Goal: Check status: Check status

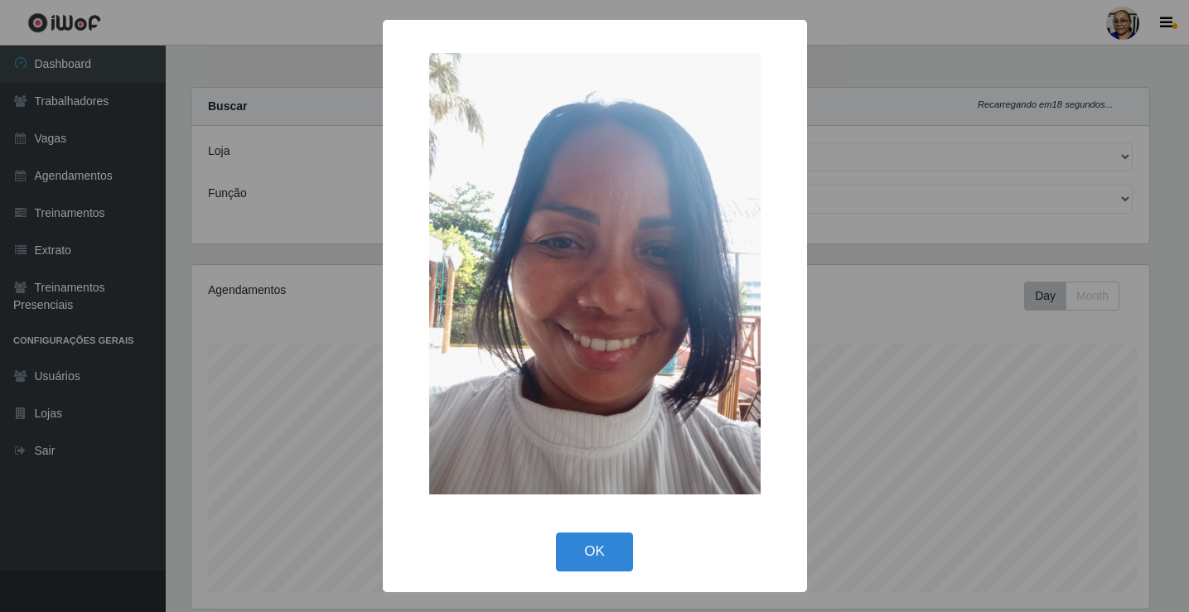
select select "345"
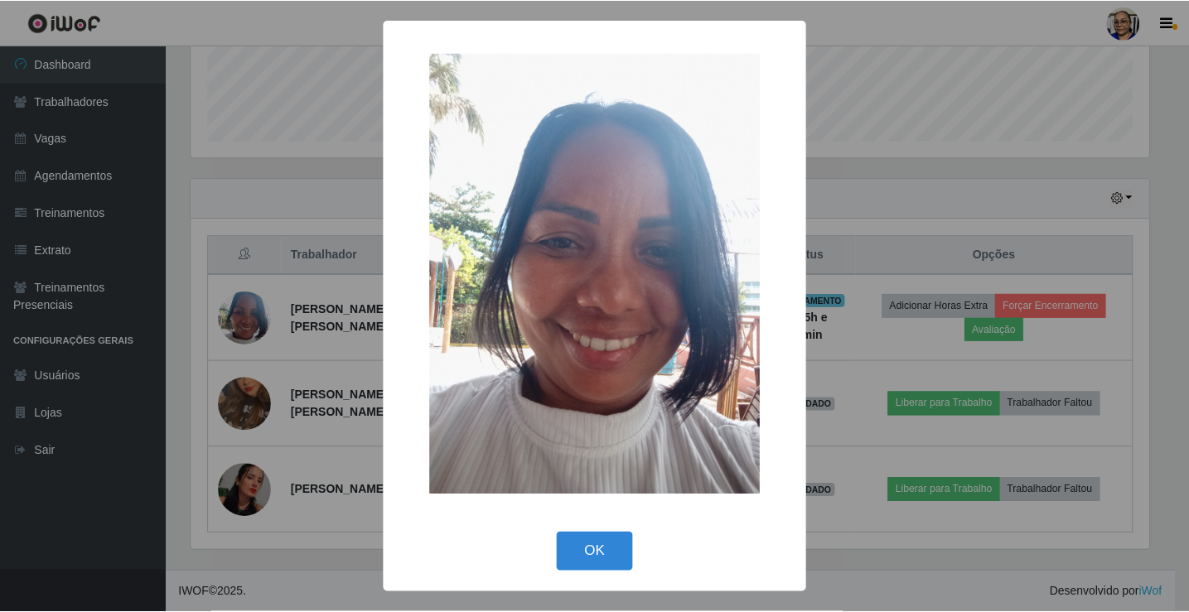
scroll to position [344, 962]
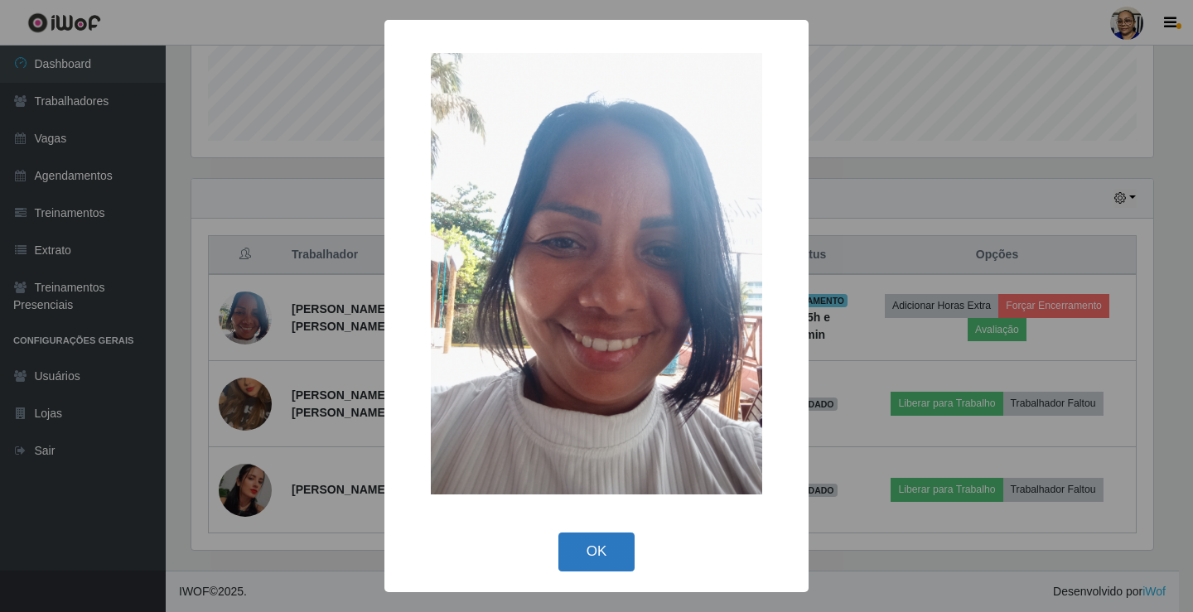
click at [595, 546] on button "OK" at bounding box center [597, 552] width 77 height 39
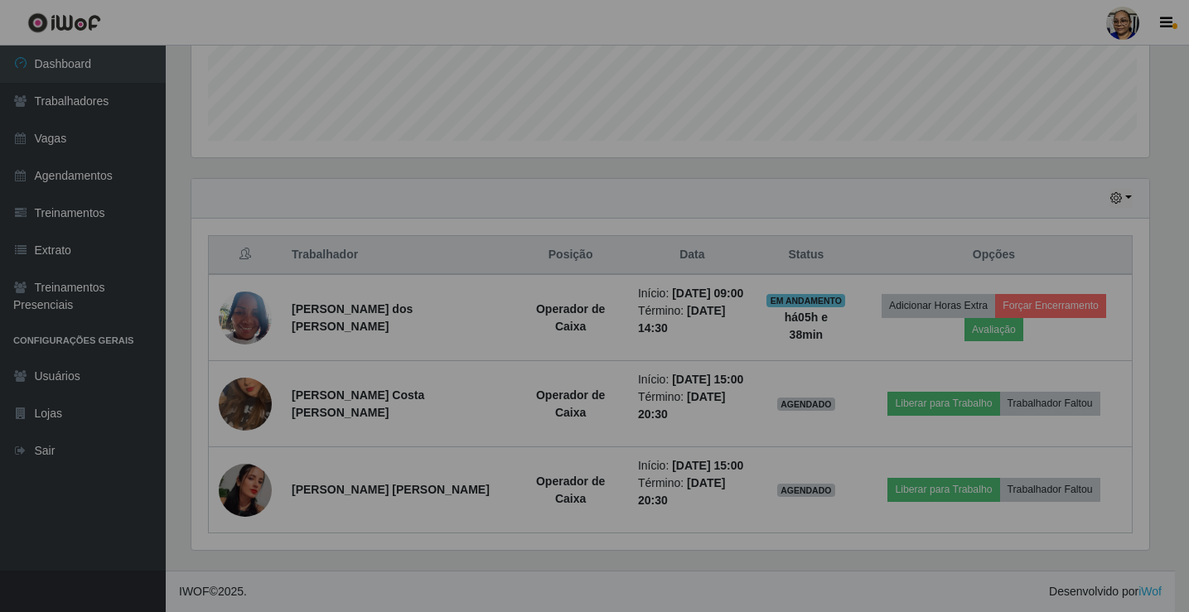
scroll to position [344, 972]
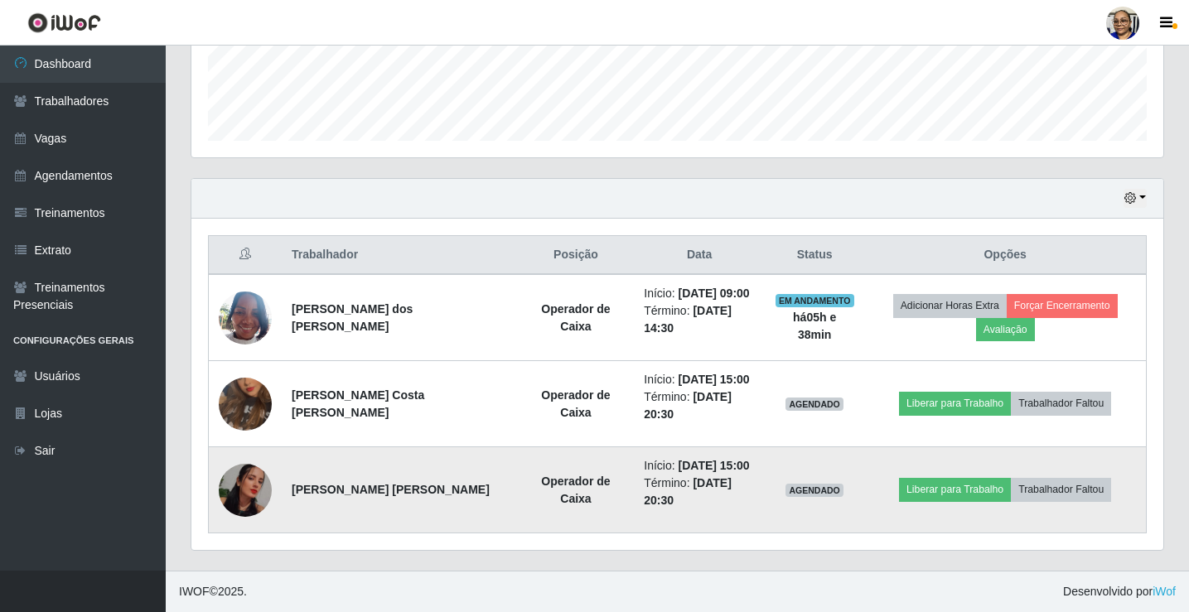
click at [254, 491] on img at bounding box center [245, 490] width 53 height 53
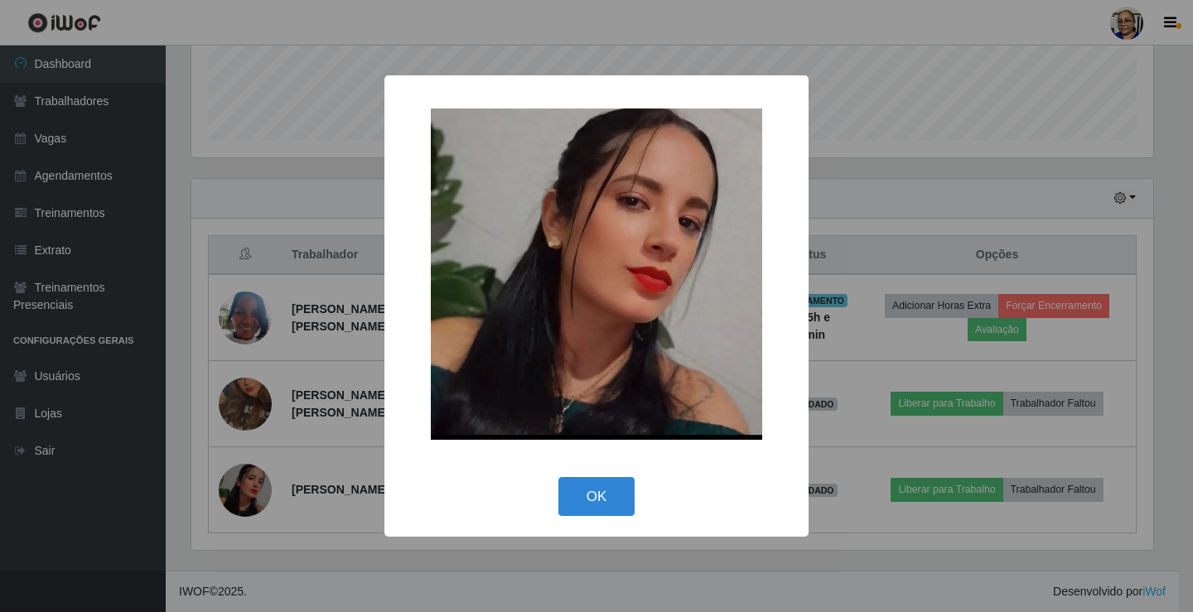
click at [573, 500] on button "OK" at bounding box center [597, 496] width 77 height 39
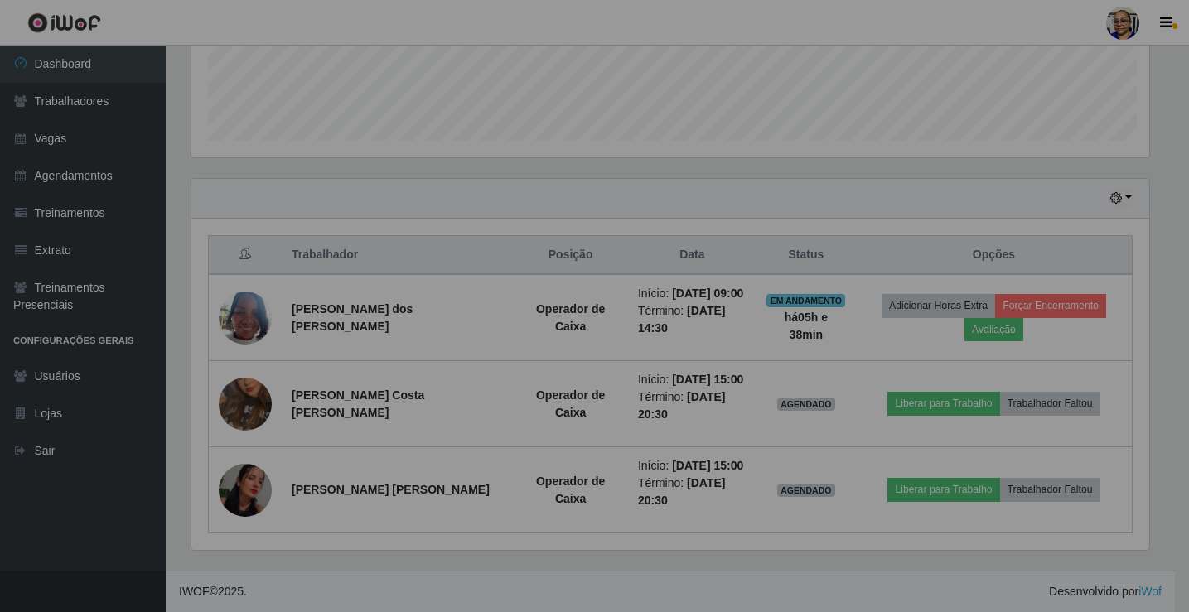
scroll to position [344, 972]
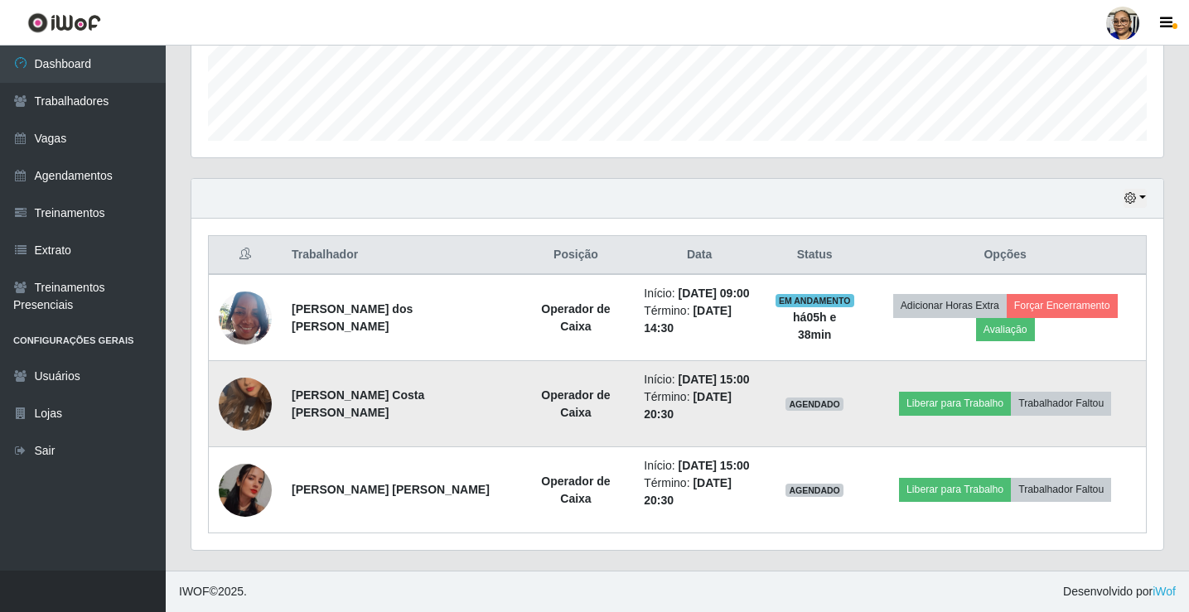
click at [230, 405] on img at bounding box center [245, 404] width 53 height 94
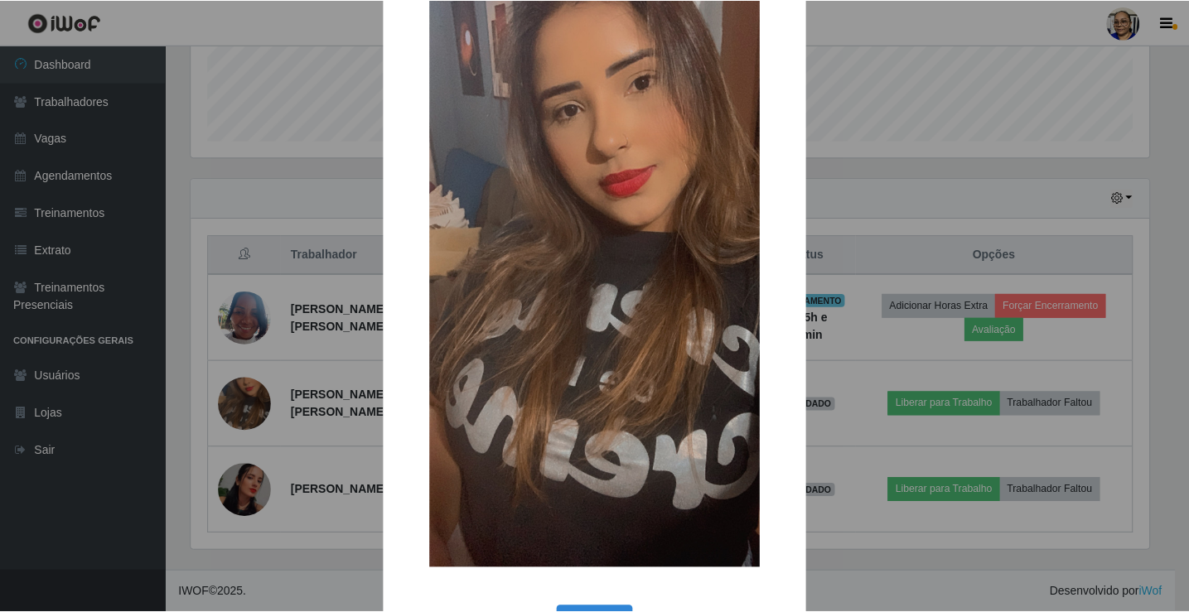
scroll to position [122, 0]
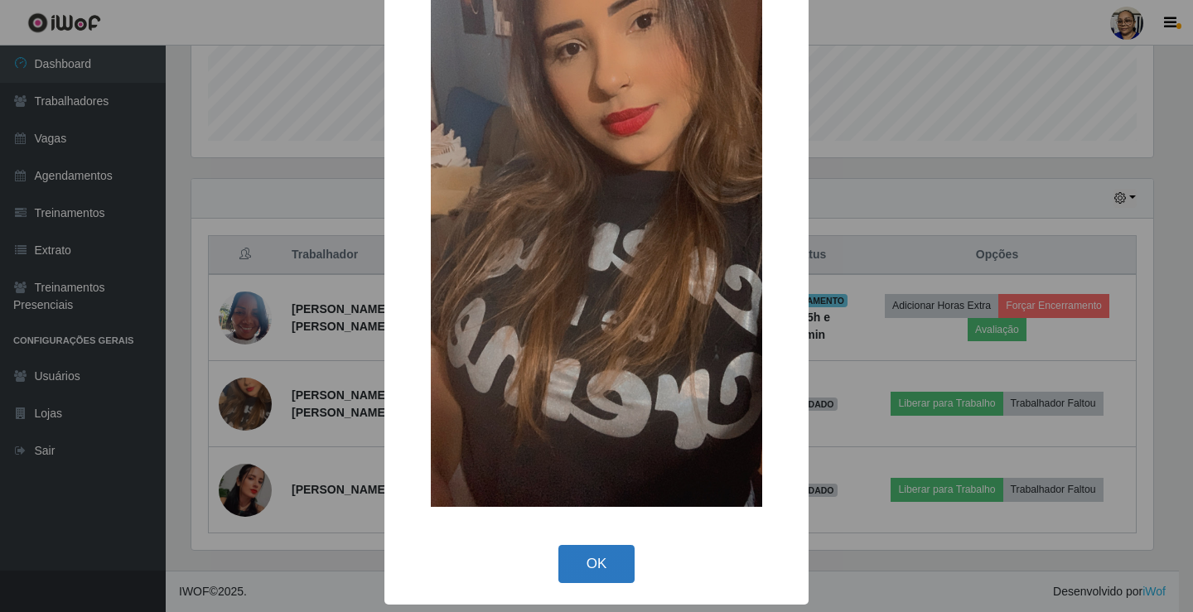
click at [588, 560] on button "OK" at bounding box center [597, 564] width 77 height 39
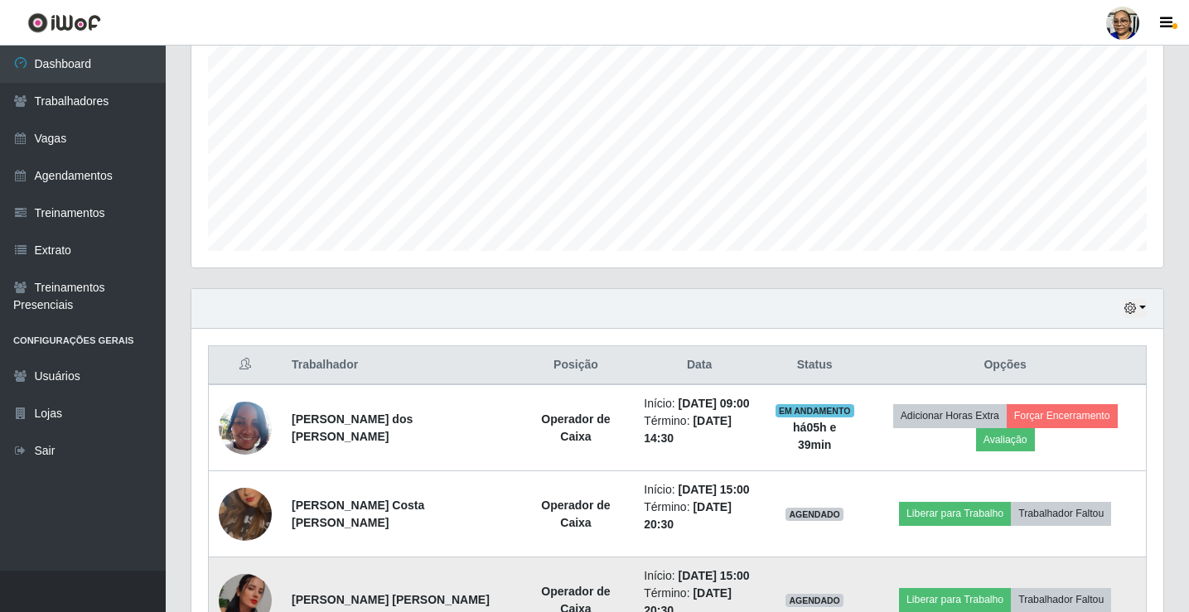
scroll to position [452, 0]
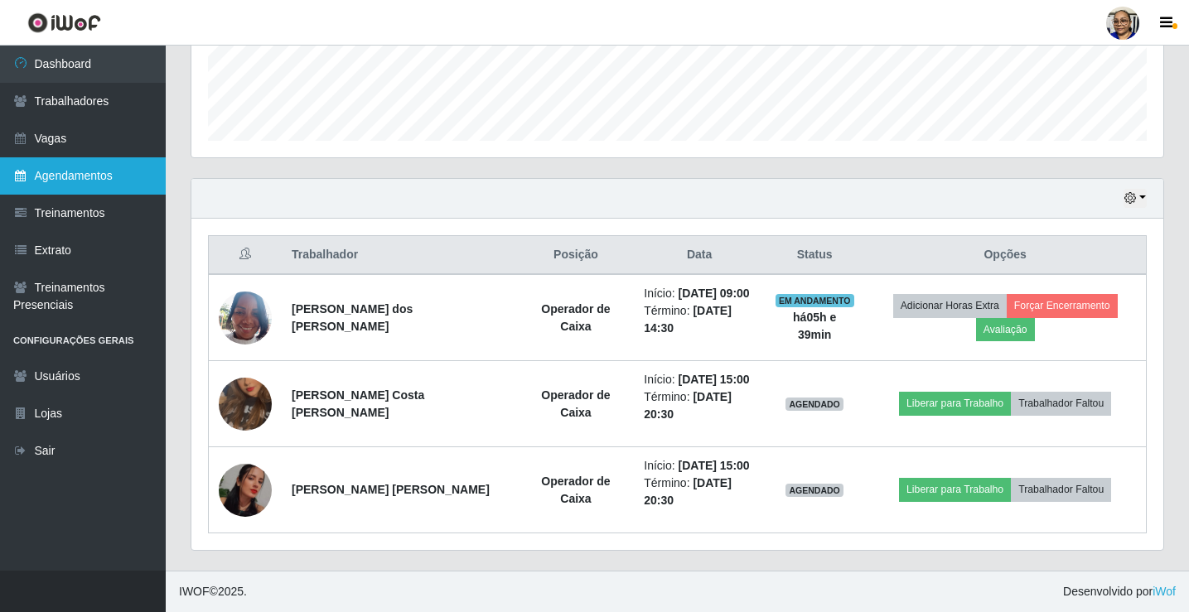
click at [121, 167] on link "Agendamentos" at bounding box center [83, 175] width 166 height 37
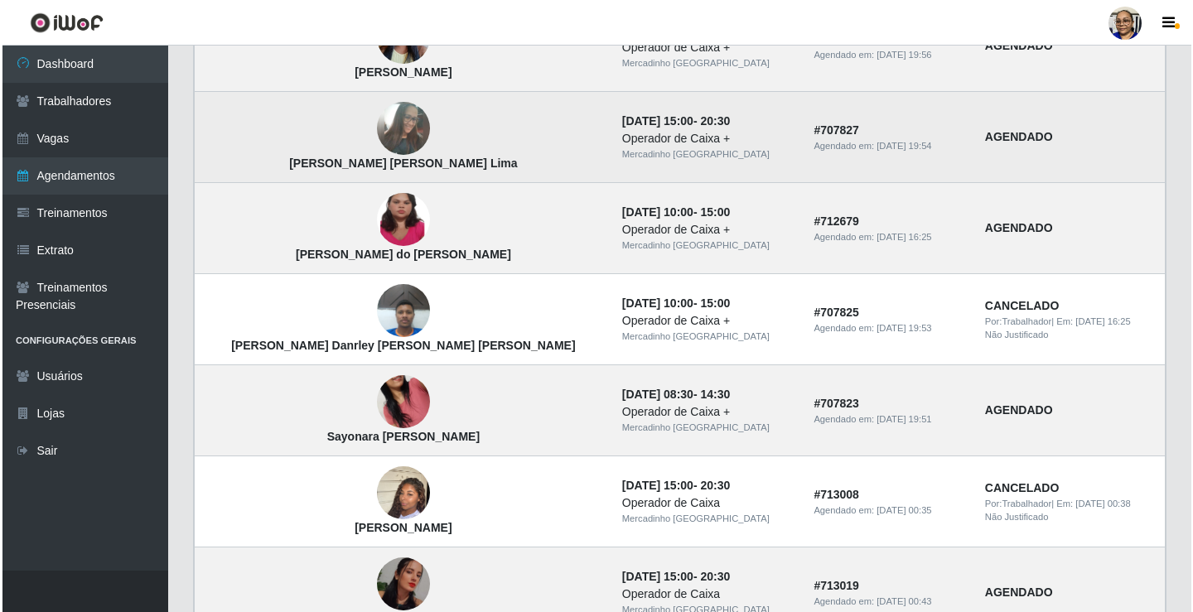
scroll to position [414, 0]
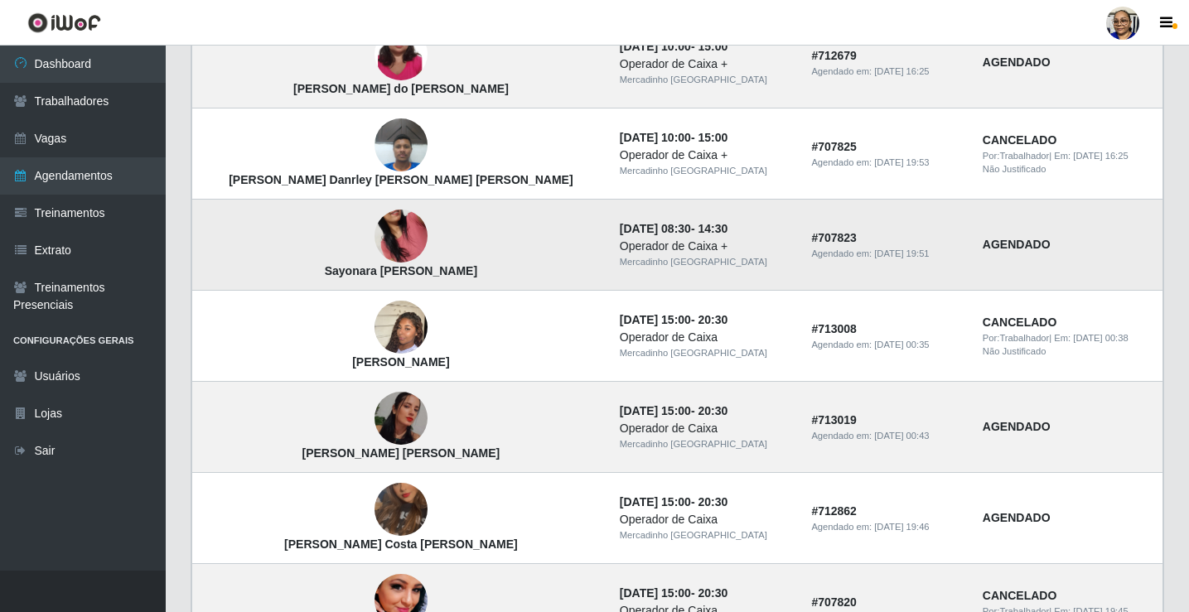
click at [375, 248] on img at bounding box center [401, 237] width 53 height 94
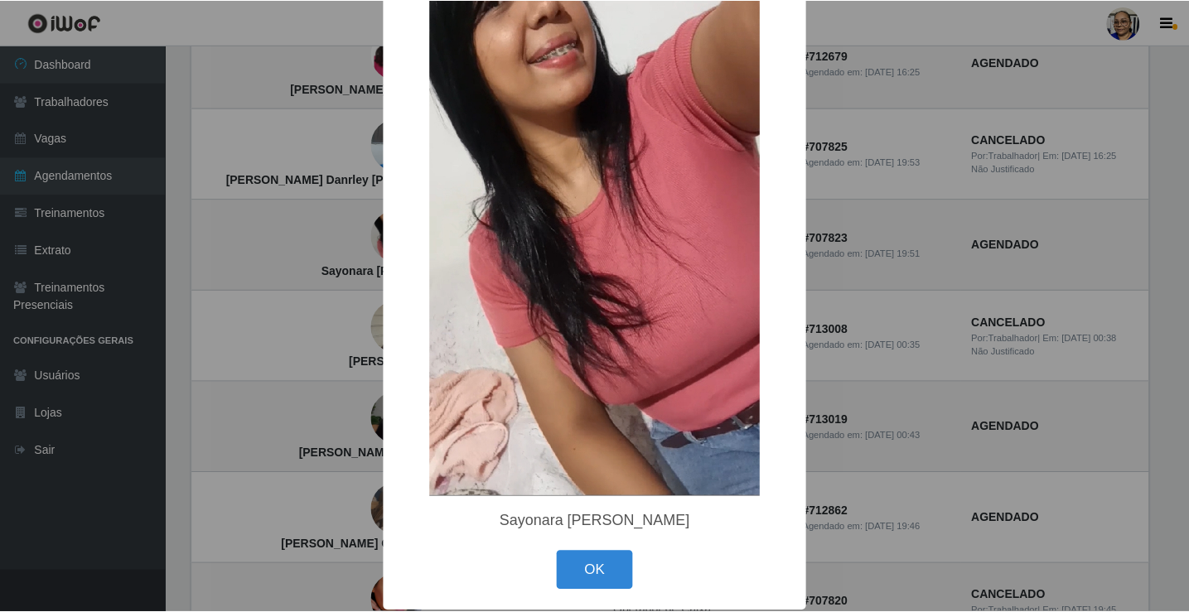
scroll to position [141, 0]
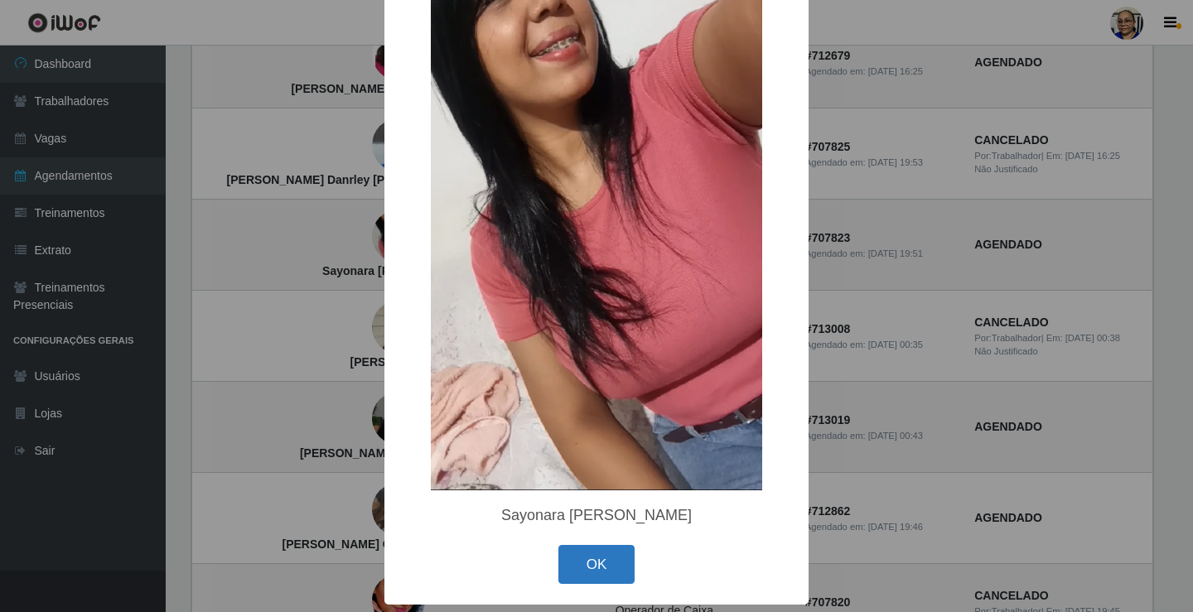
click at [613, 547] on button "OK" at bounding box center [597, 564] width 77 height 39
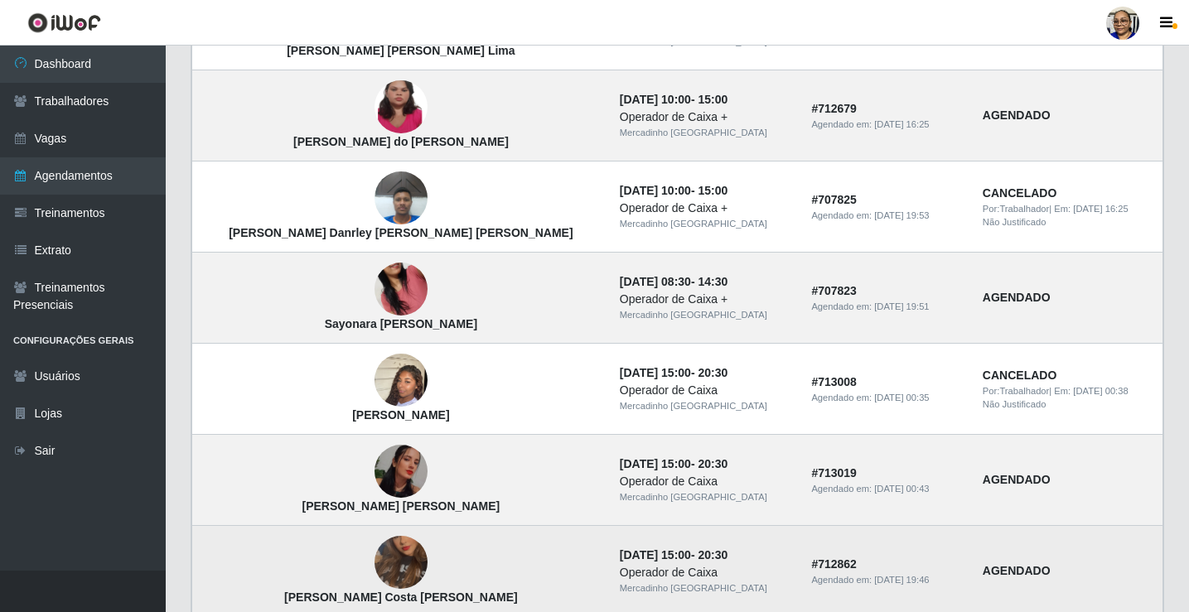
scroll to position [332, 0]
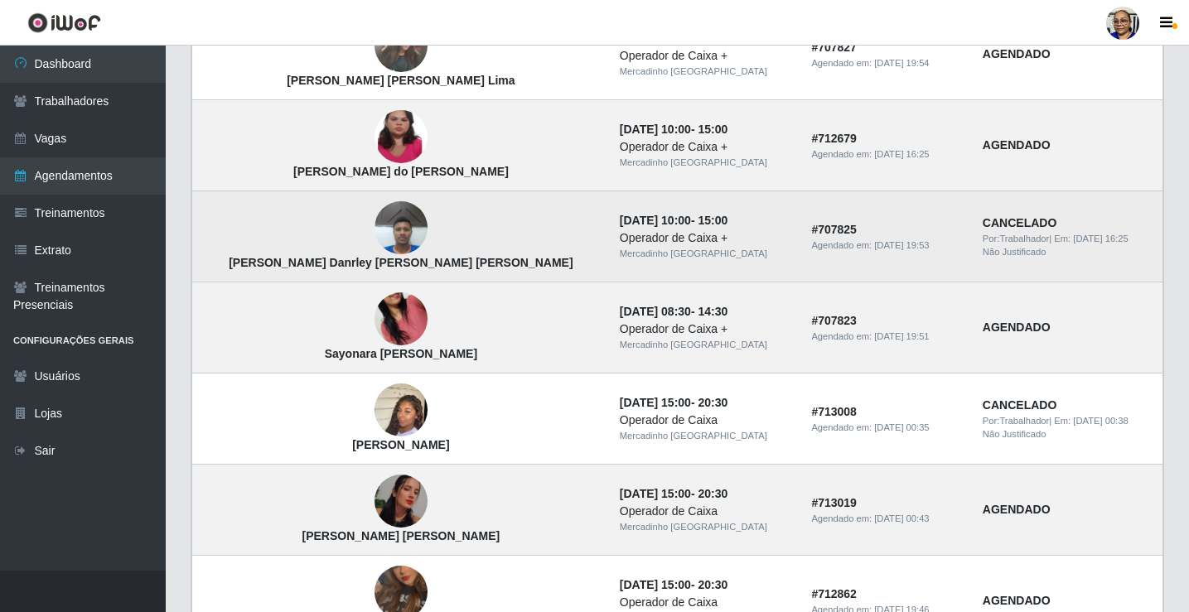
click at [375, 235] on img at bounding box center [401, 228] width 53 height 70
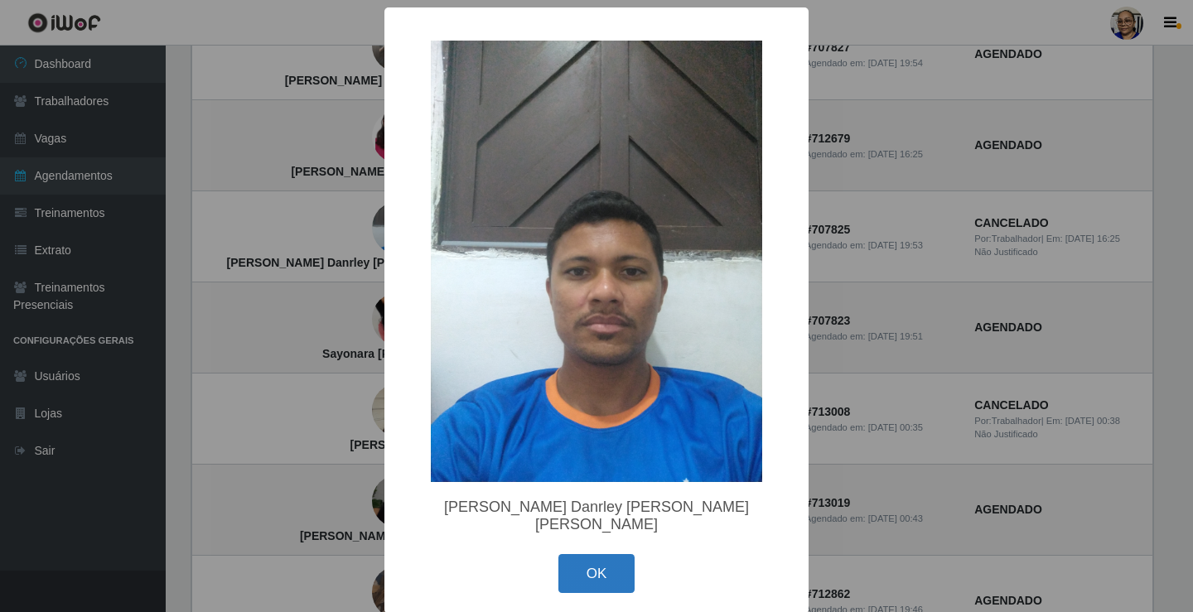
click at [587, 555] on button "OK" at bounding box center [597, 573] width 77 height 39
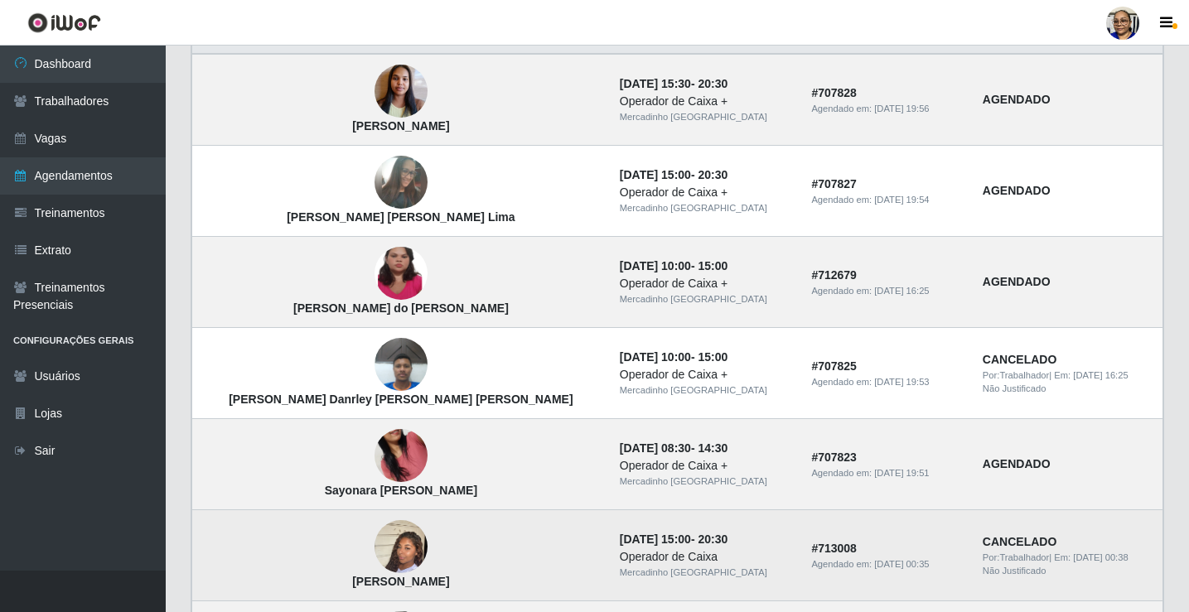
scroll to position [83, 0]
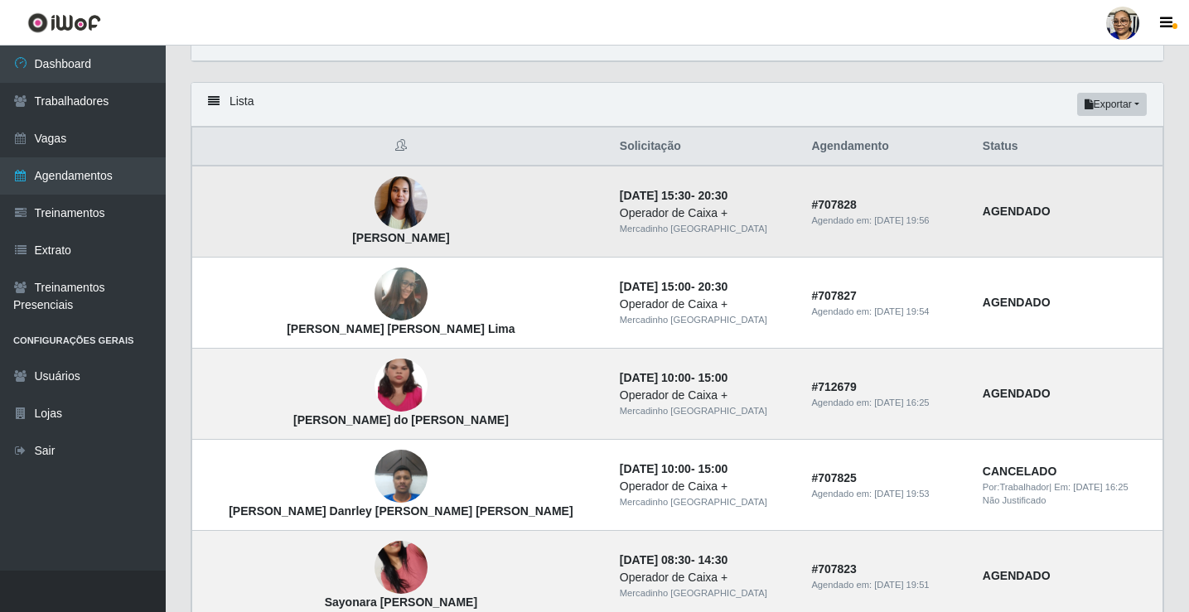
click at [375, 217] on img at bounding box center [401, 203] width 53 height 70
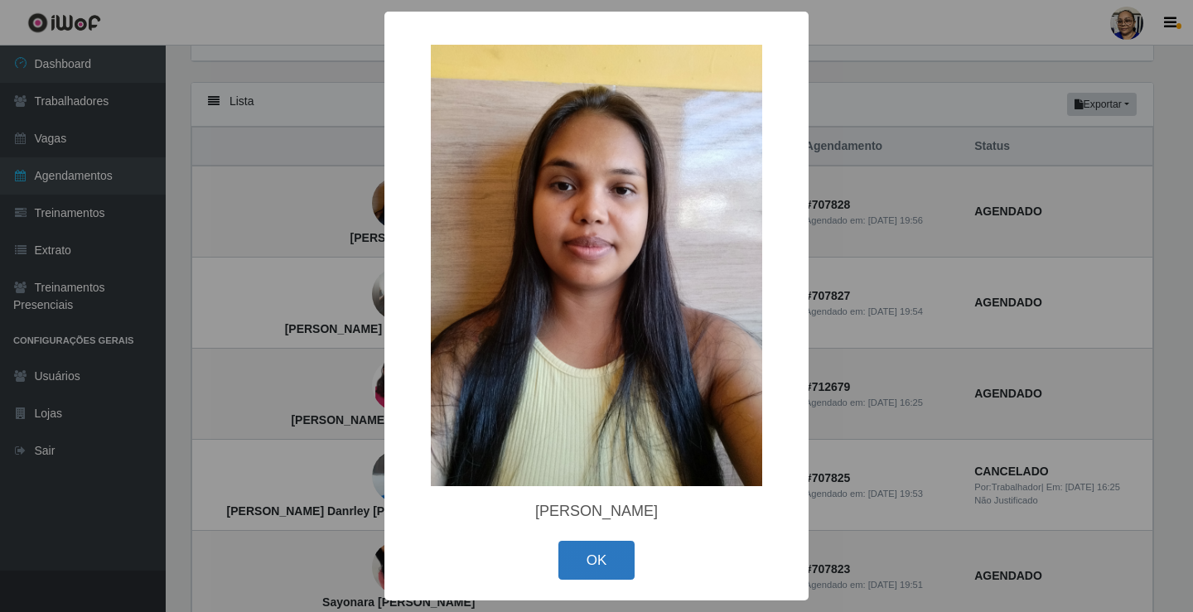
click at [591, 559] on button "OK" at bounding box center [597, 560] width 77 height 39
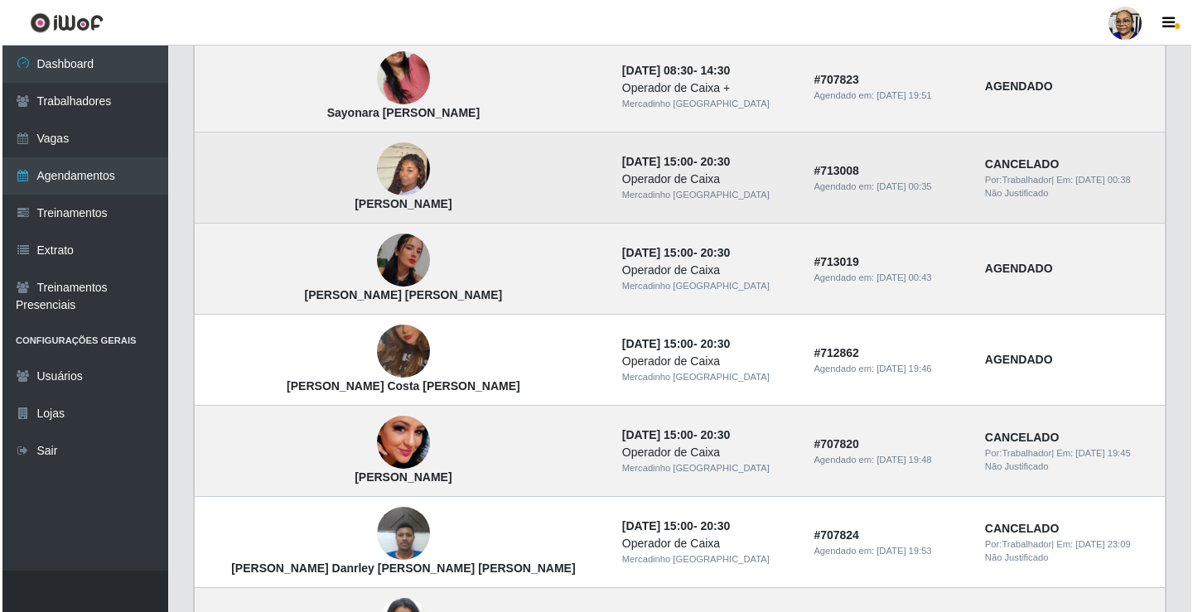
scroll to position [663, 0]
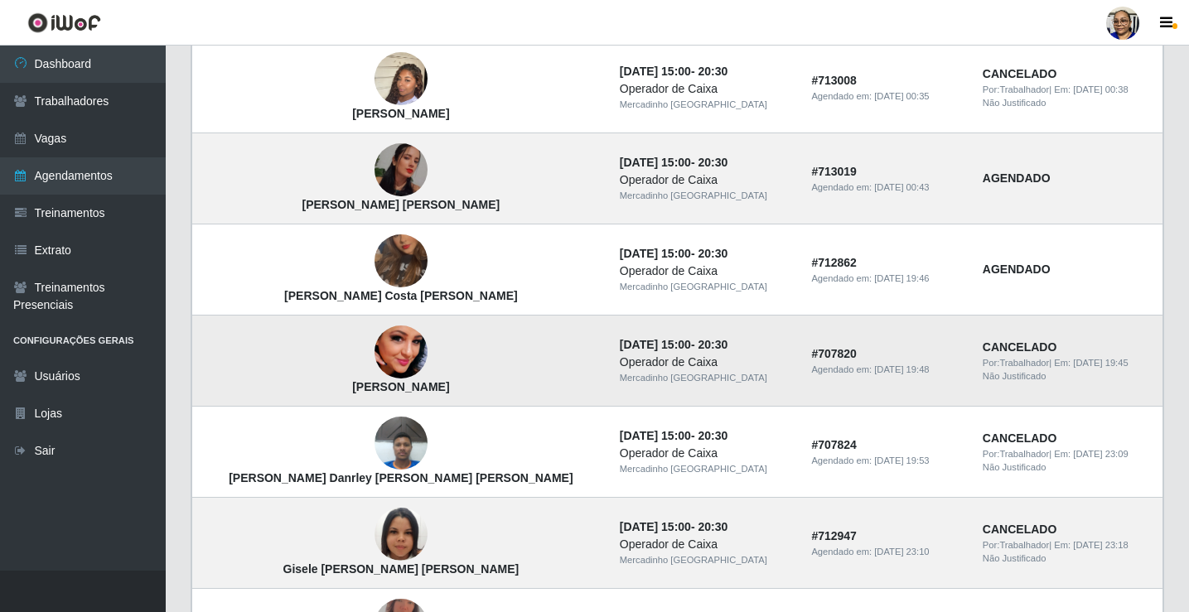
click at [375, 351] on img at bounding box center [401, 352] width 53 height 94
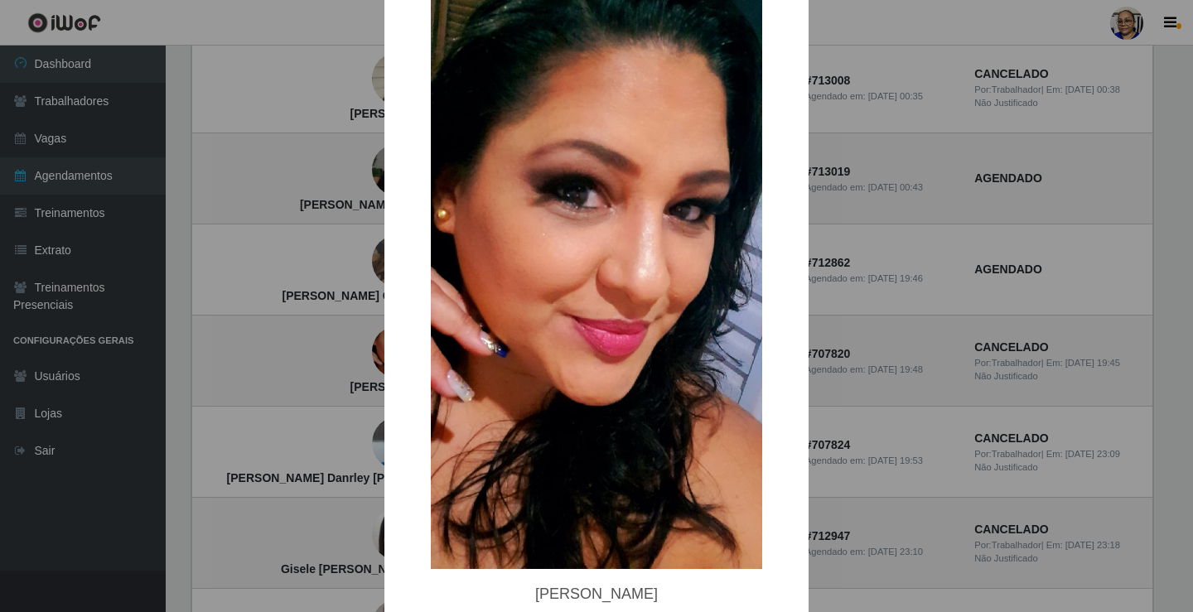
scroll to position [142, 0]
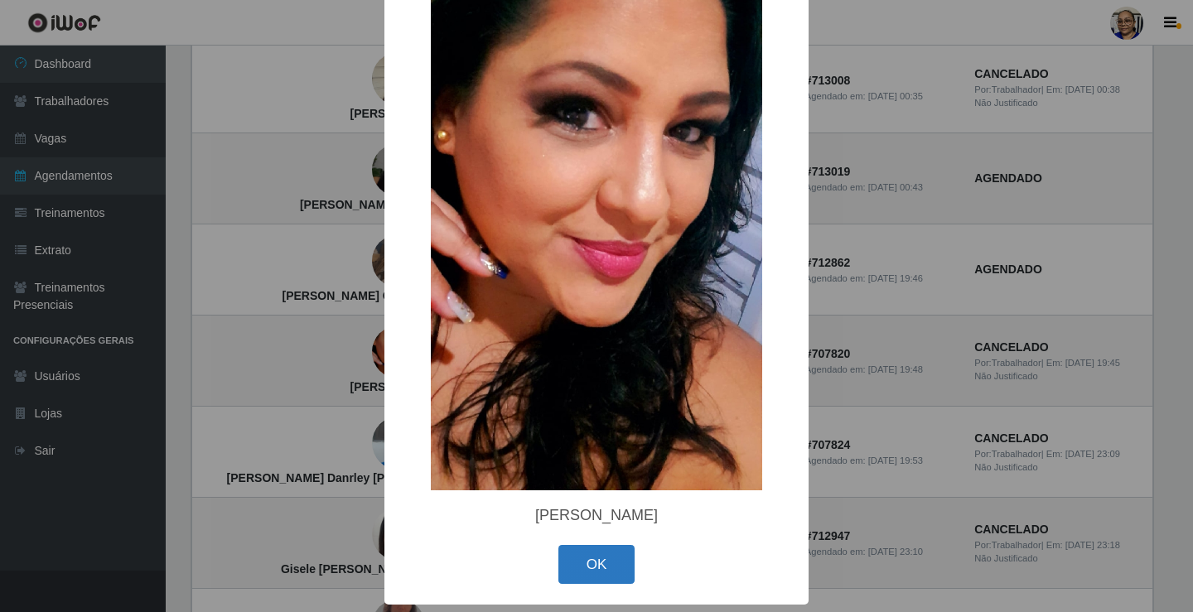
click at [573, 563] on button "OK" at bounding box center [597, 564] width 77 height 39
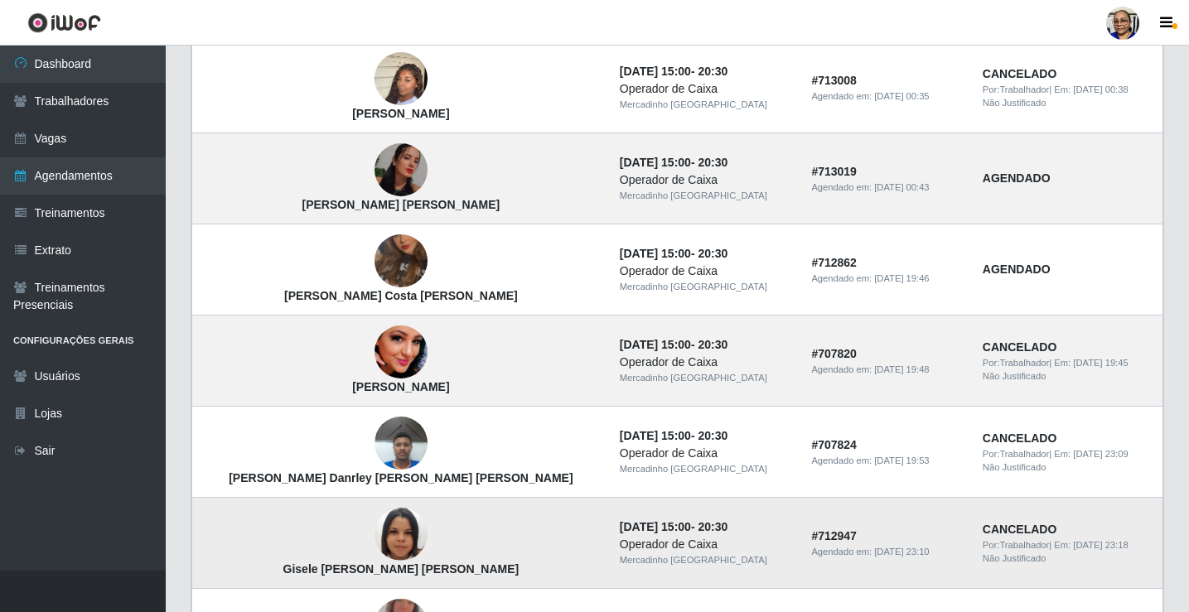
click at [375, 542] on img at bounding box center [401, 535] width 53 height 94
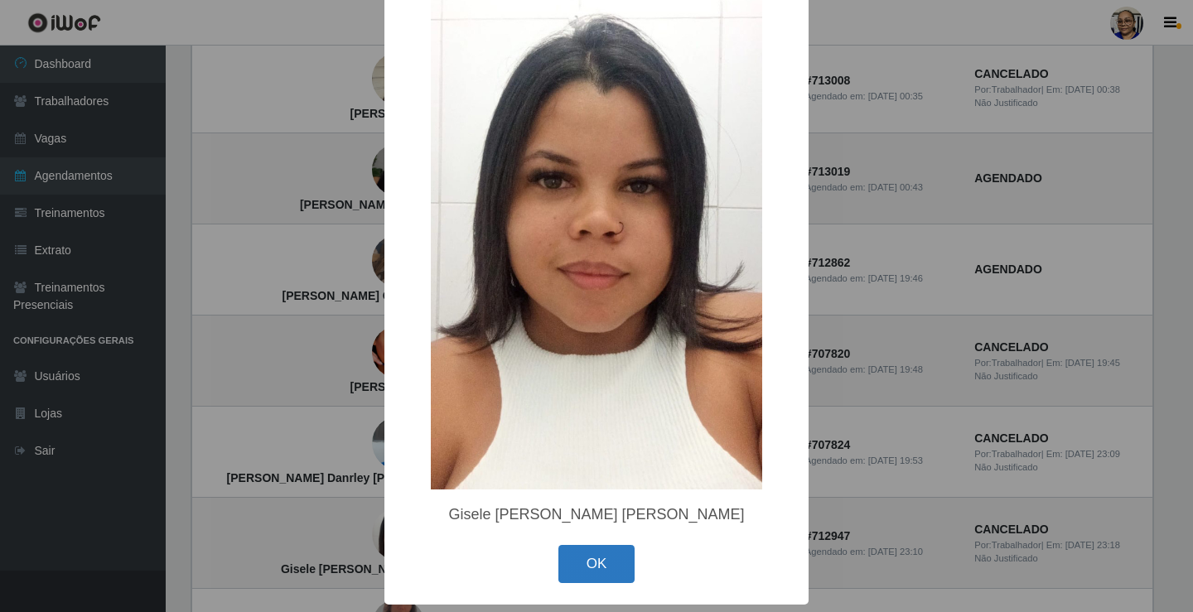
click at [582, 556] on button "OK" at bounding box center [597, 564] width 77 height 39
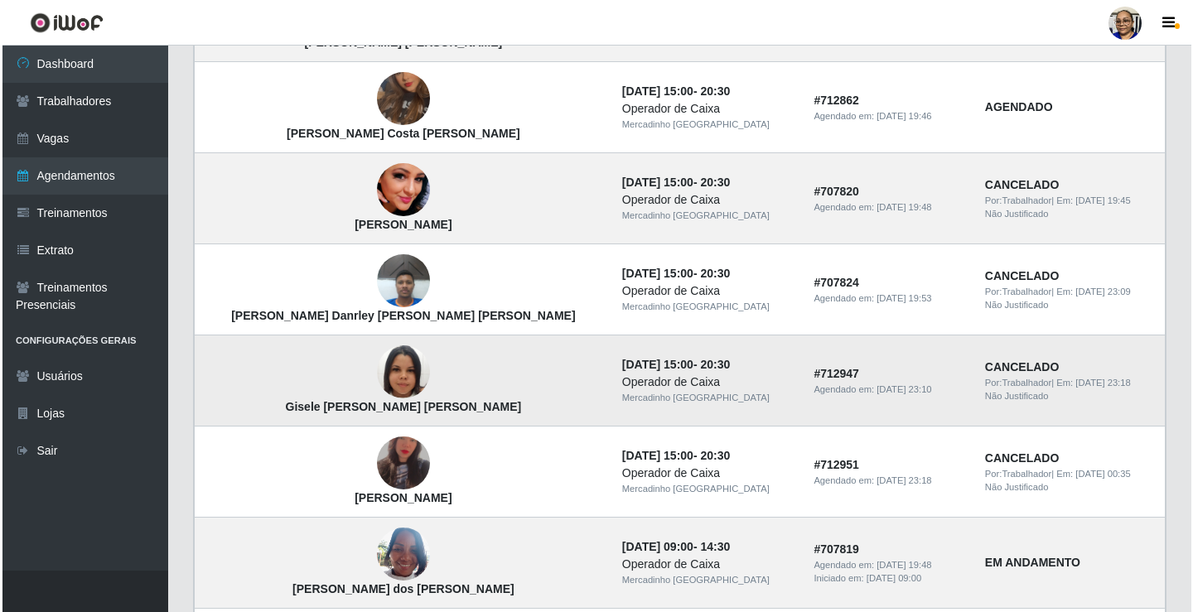
scroll to position [829, 0]
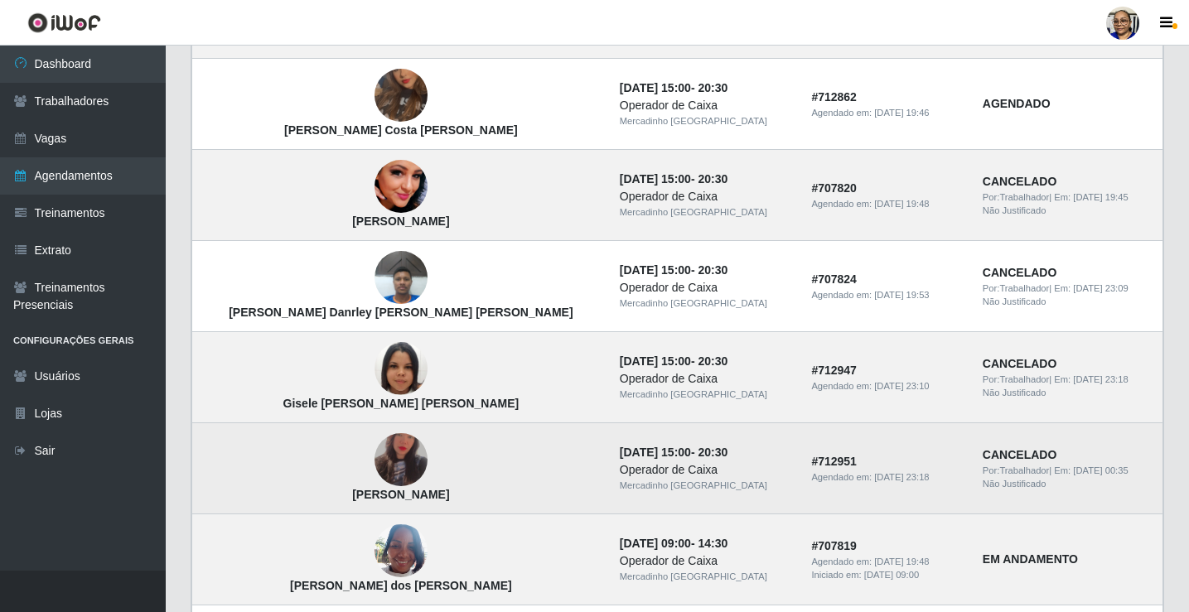
click at [375, 466] on img at bounding box center [401, 460] width 53 height 93
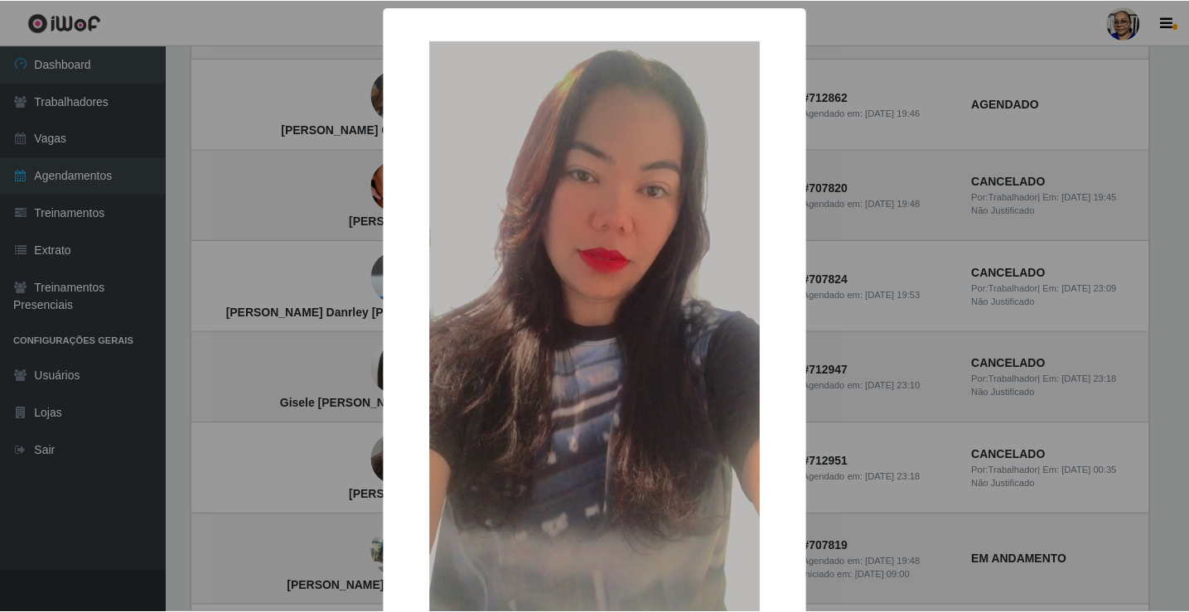
scroll to position [132, 0]
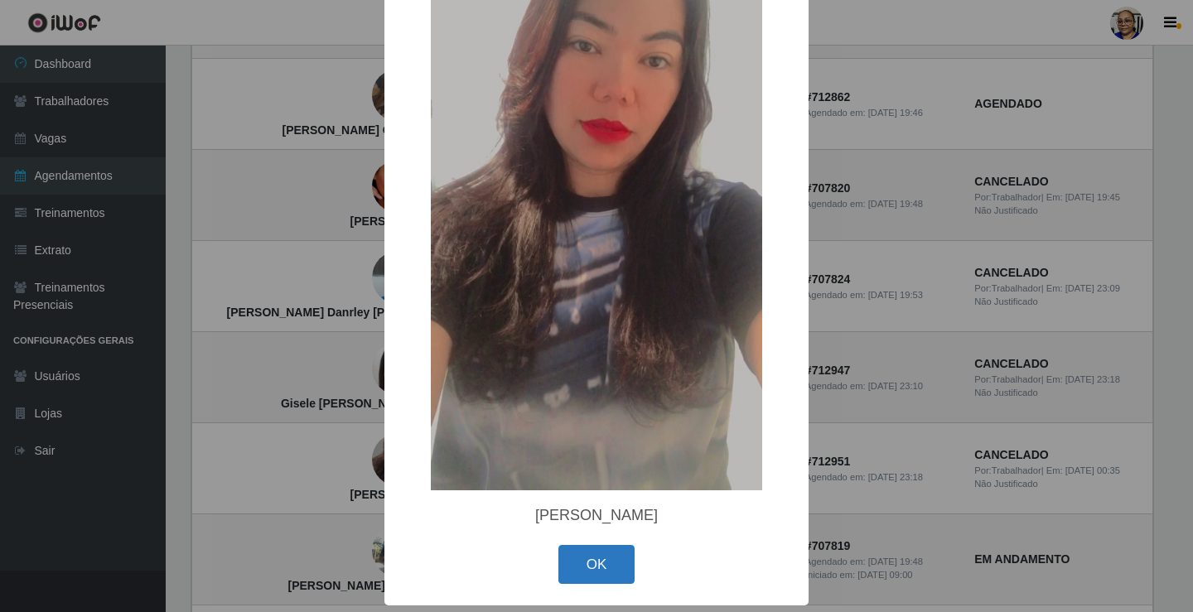
click at [574, 560] on button "OK" at bounding box center [597, 564] width 77 height 39
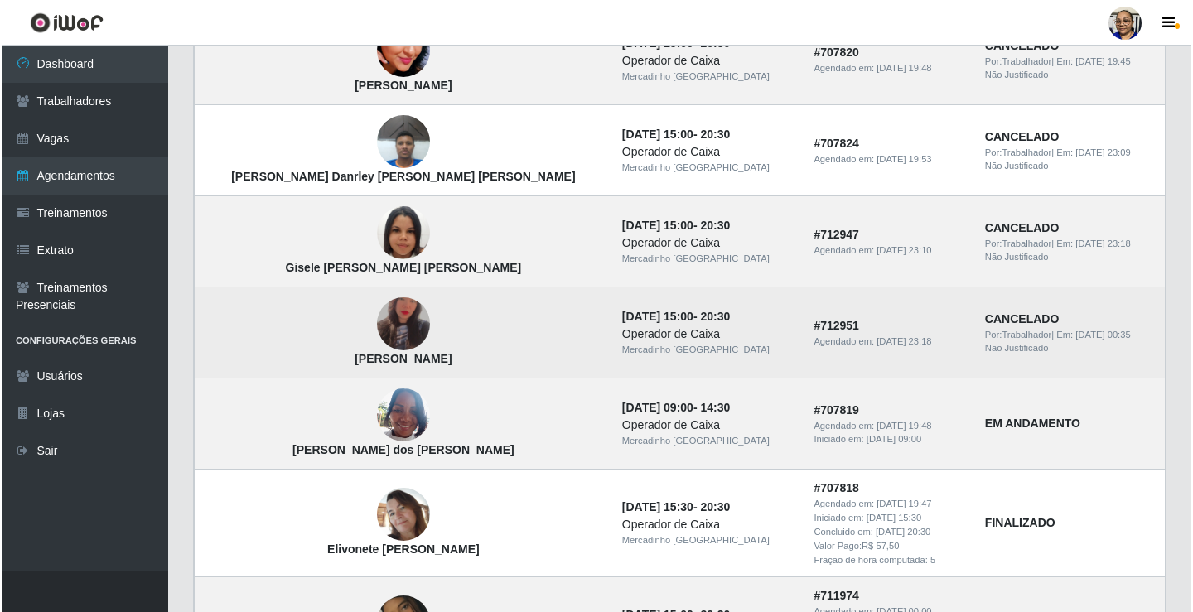
scroll to position [995, 0]
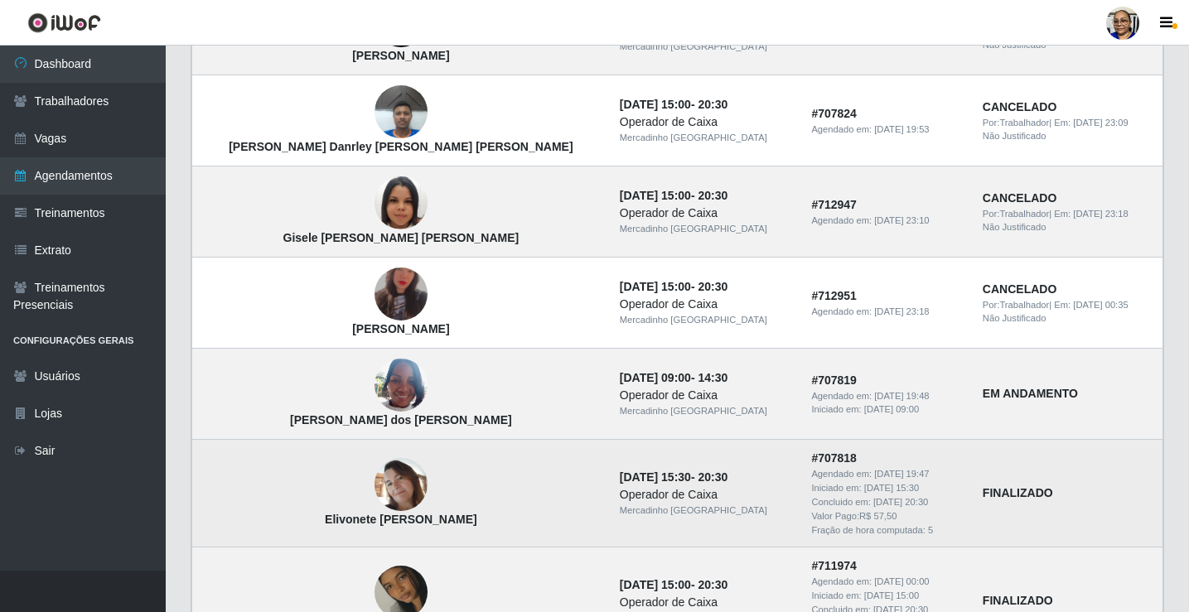
click at [375, 491] on img at bounding box center [401, 484] width 53 height 53
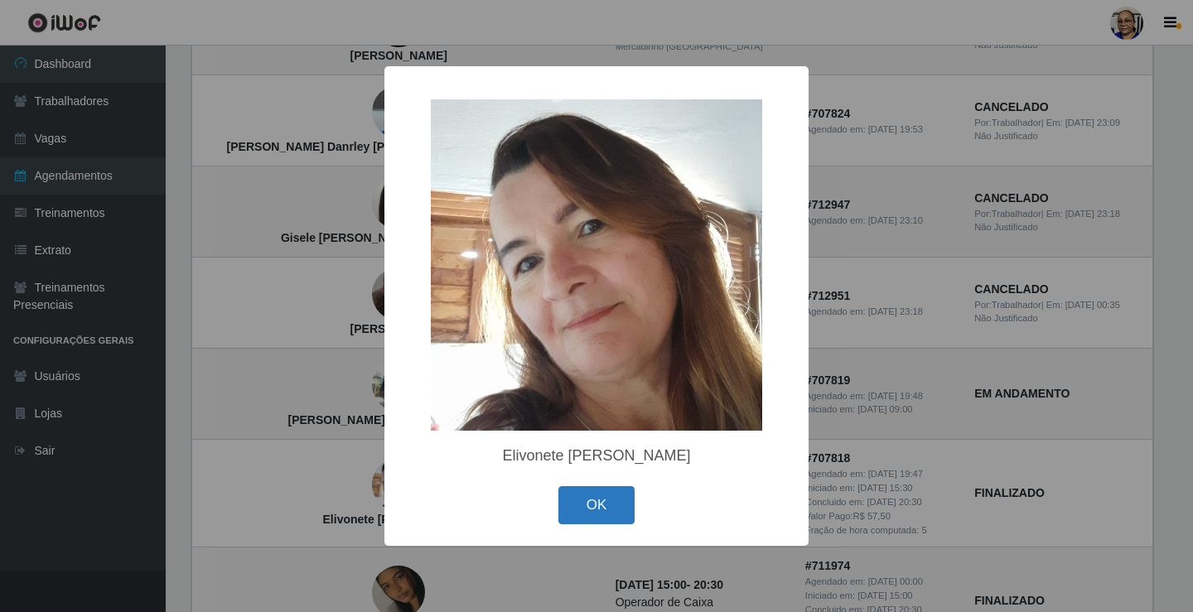
click at [585, 511] on button "OK" at bounding box center [597, 506] width 77 height 39
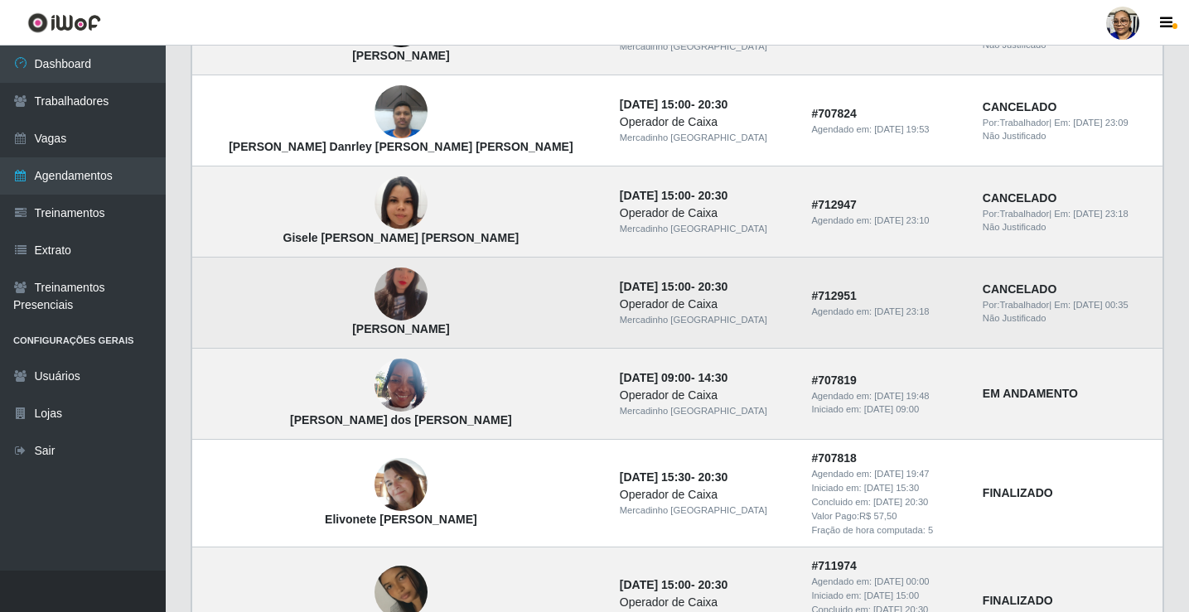
click at [375, 303] on img at bounding box center [401, 294] width 53 height 93
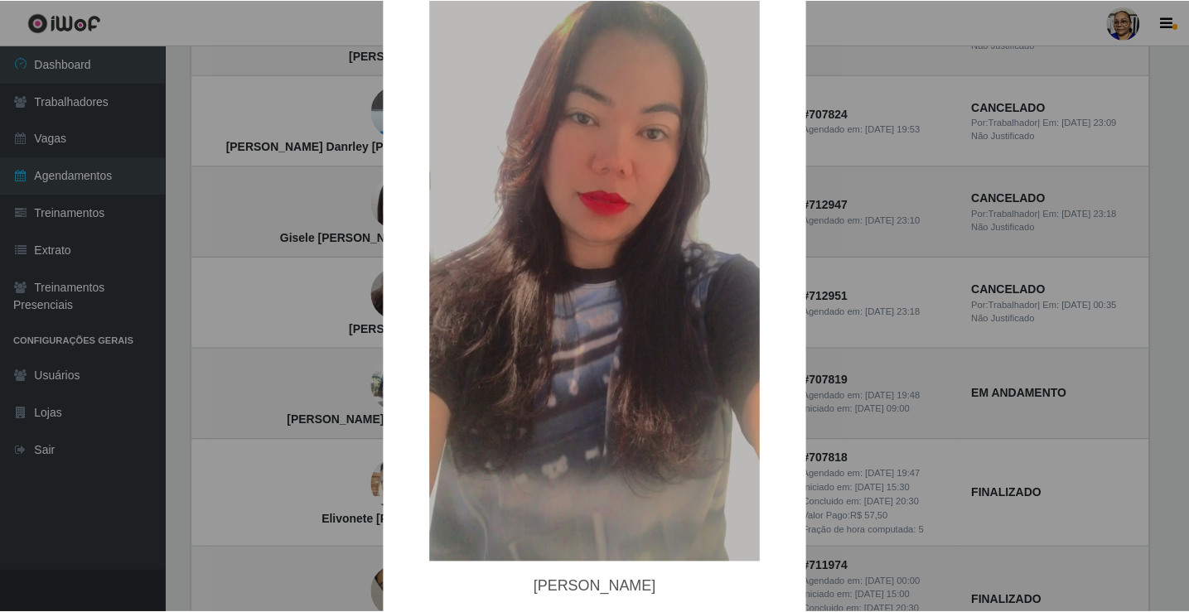
scroll to position [132, 0]
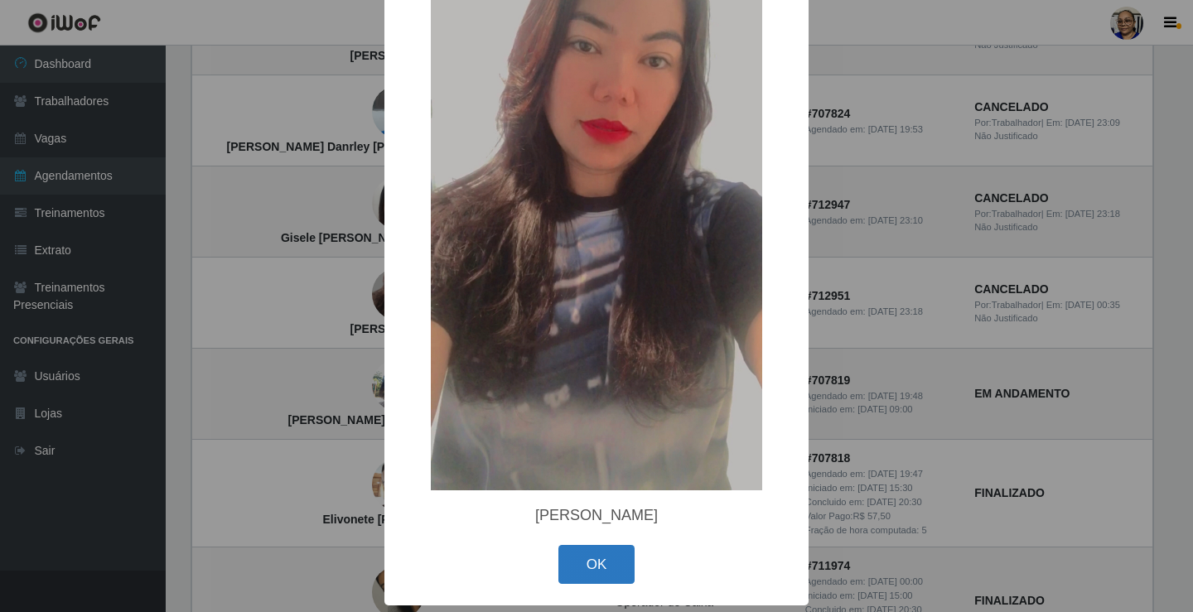
click at [596, 575] on button "OK" at bounding box center [597, 564] width 77 height 39
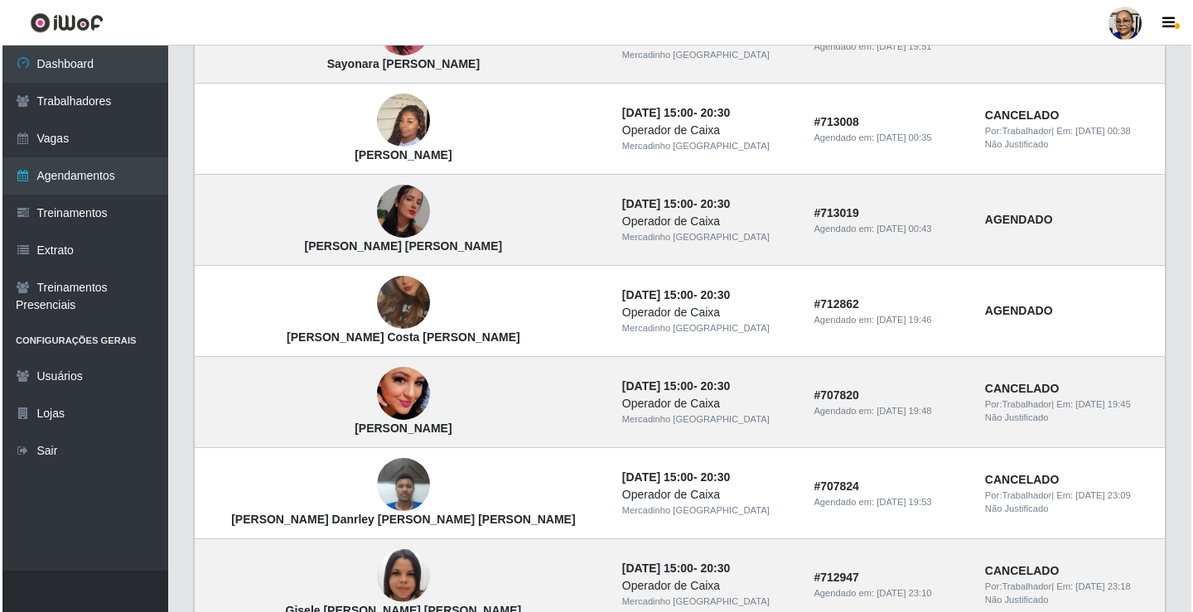
scroll to position [580, 0]
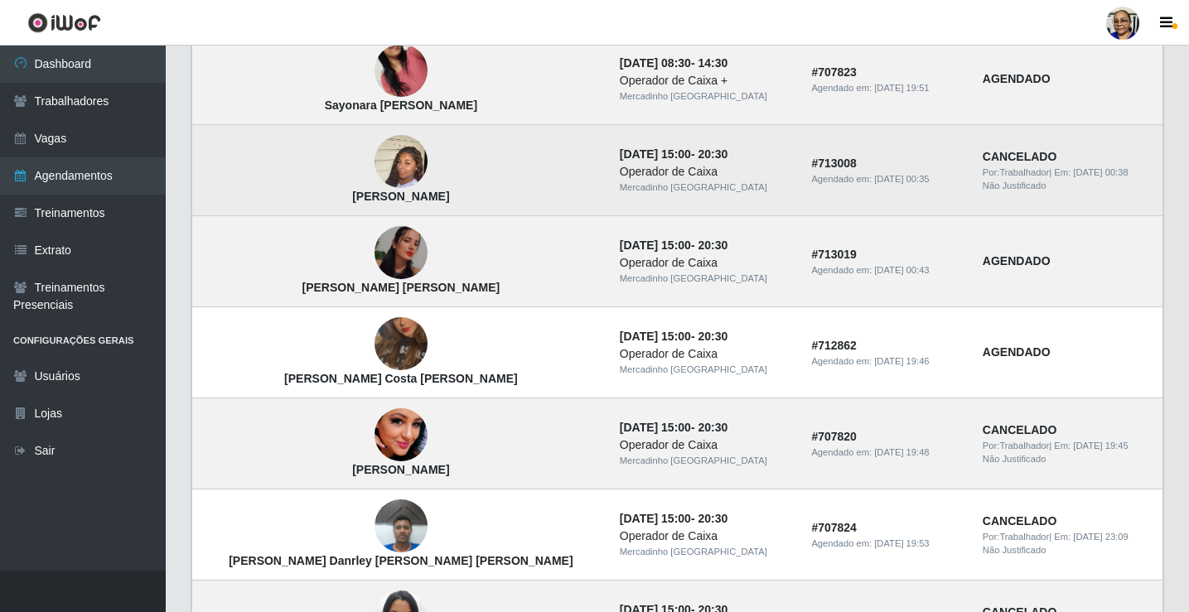
click at [375, 175] on img at bounding box center [401, 162] width 53 height 94
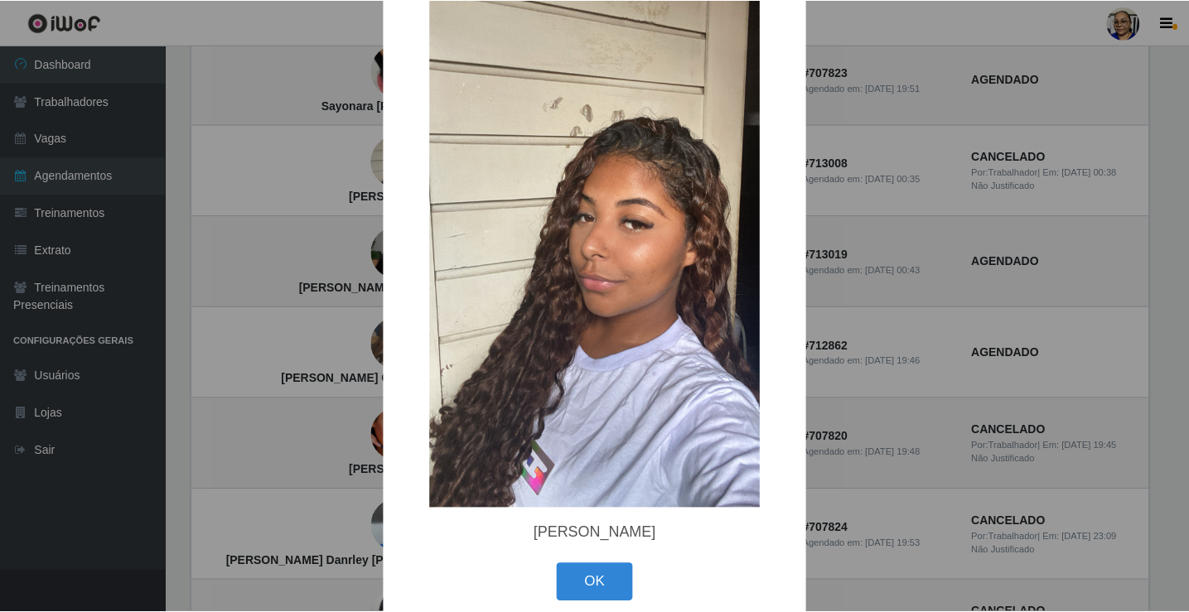
scroll to position [142, 0]
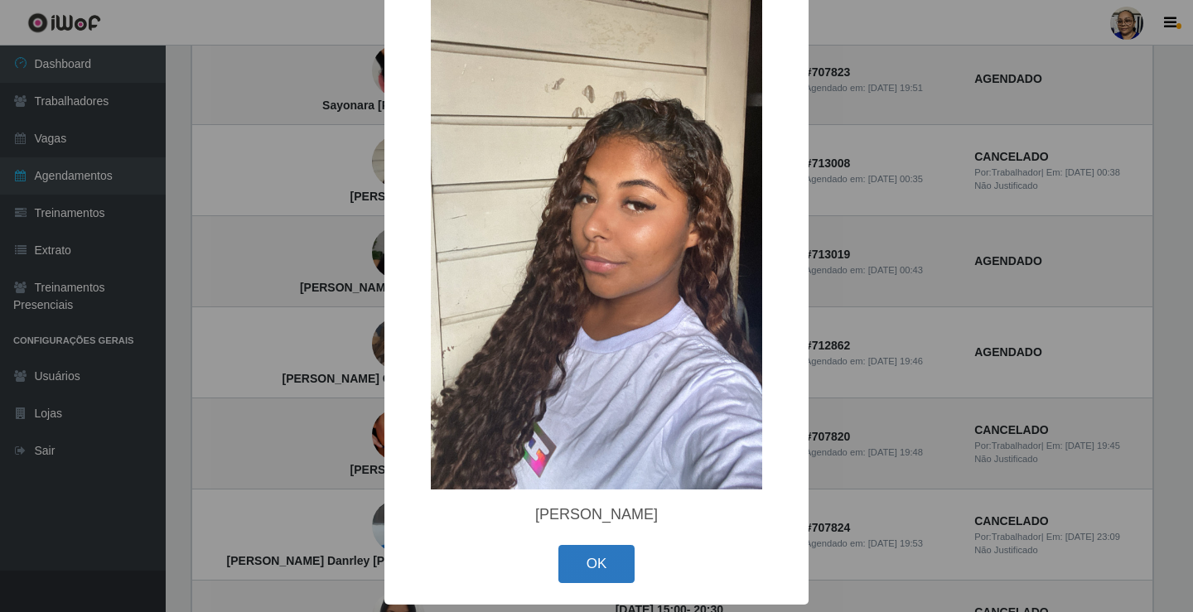
click at [593, 561] on button "OK" at bounding box center [597, 564] width 77 height 39
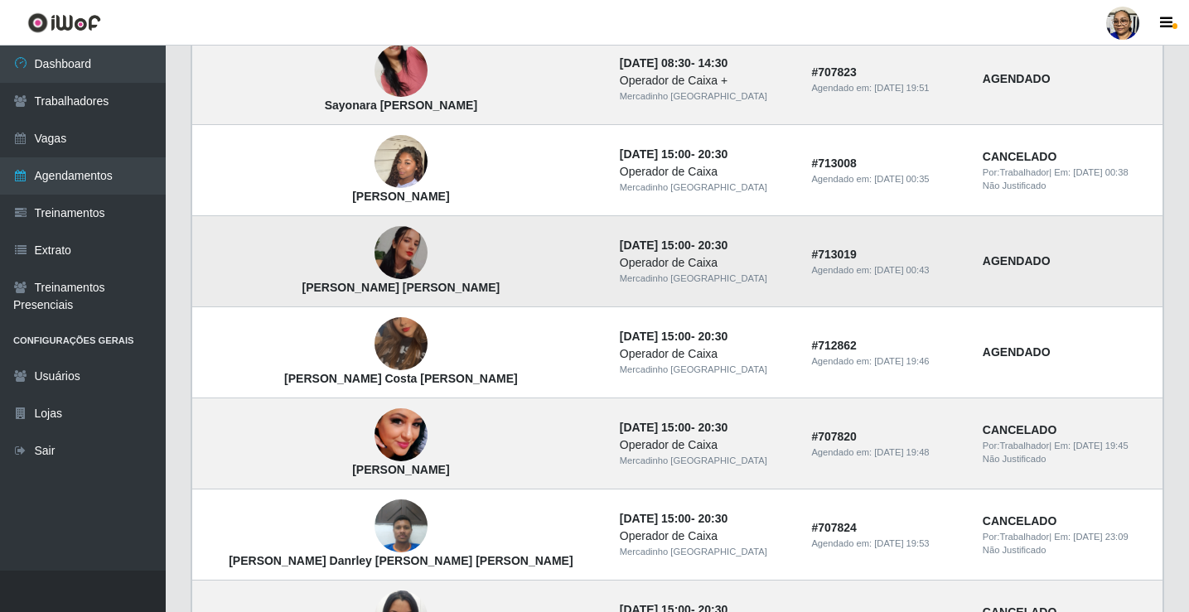
click at [375, 252] on img at bounding box center [401, 252] width 53 height 53
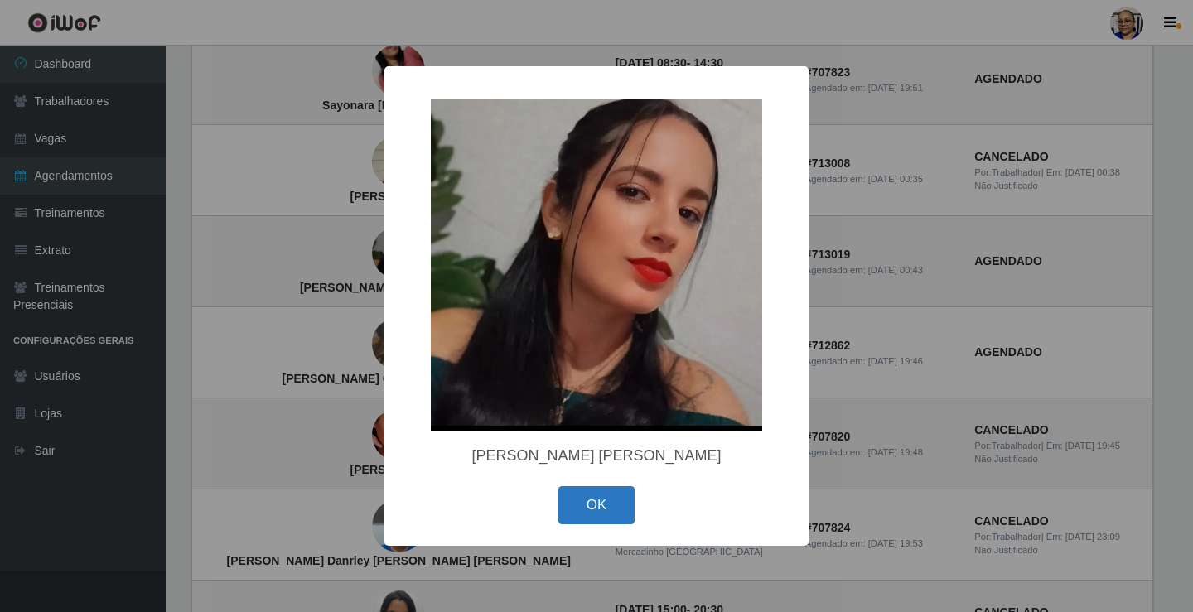
click at [592, 507] on button "OK" at bounding box center [597, 506] width 77 height 39
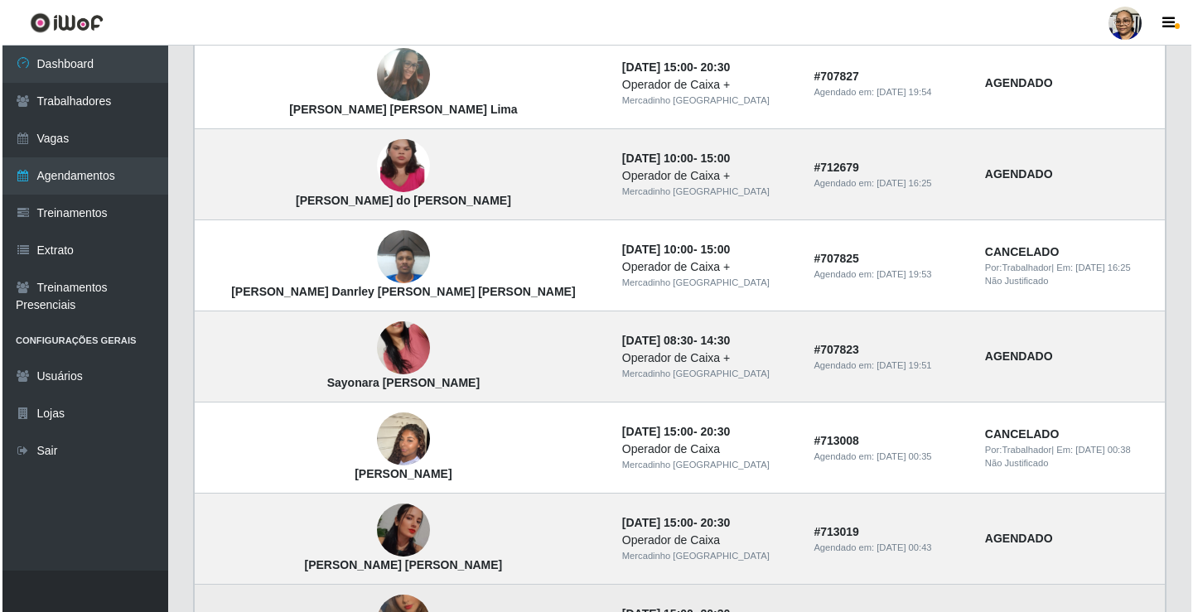
scroll to position [332, 0]
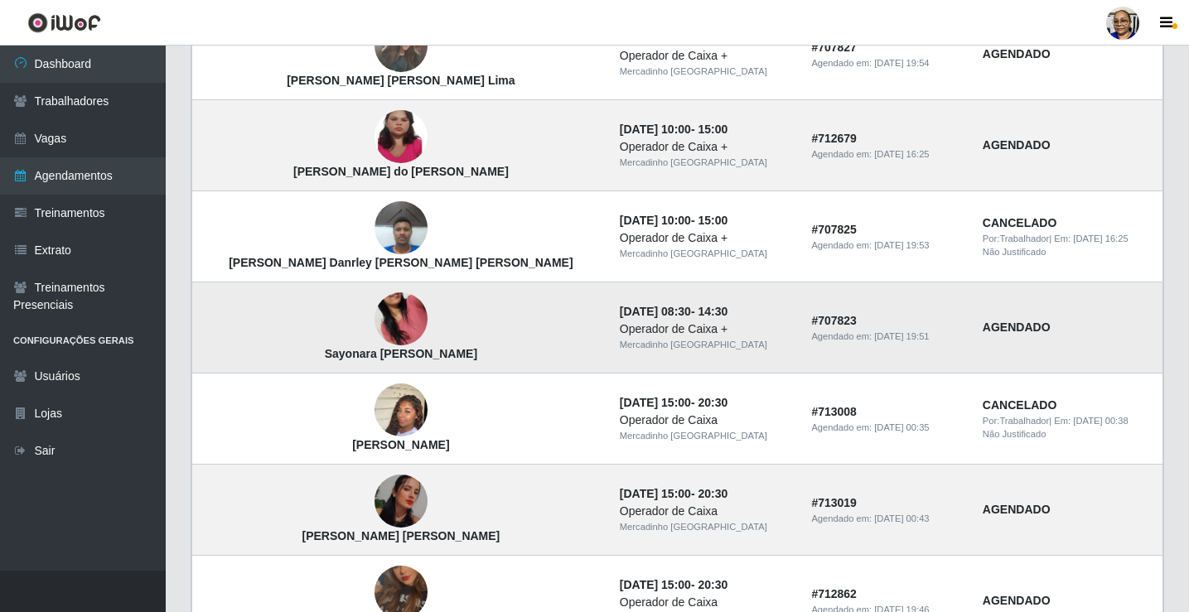
click at [375, 318] on img at bounding box center [401, 320] width 53 height 94
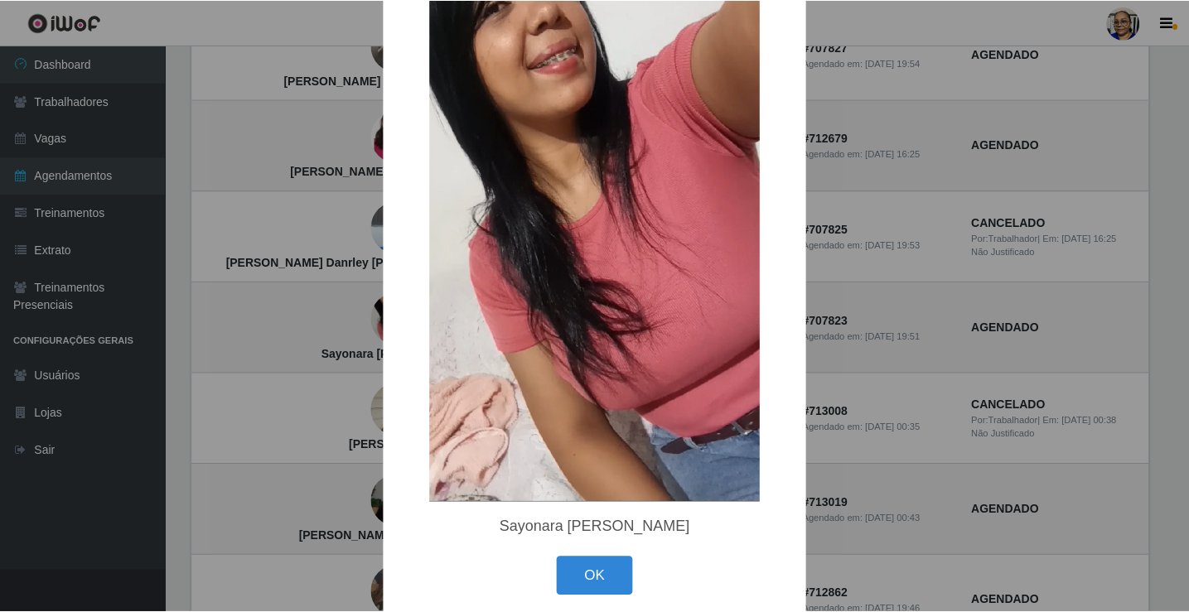
scroll to position [141, 0]
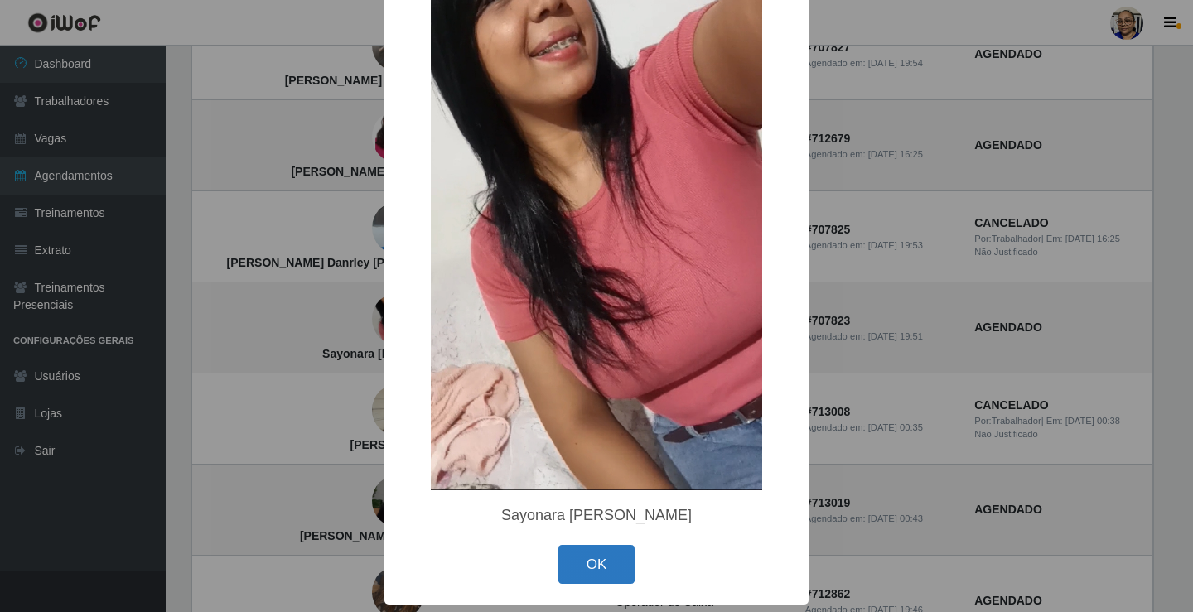
click at [587, 557] on button "OK" at bounding box center [597, 564] width 77 height 39
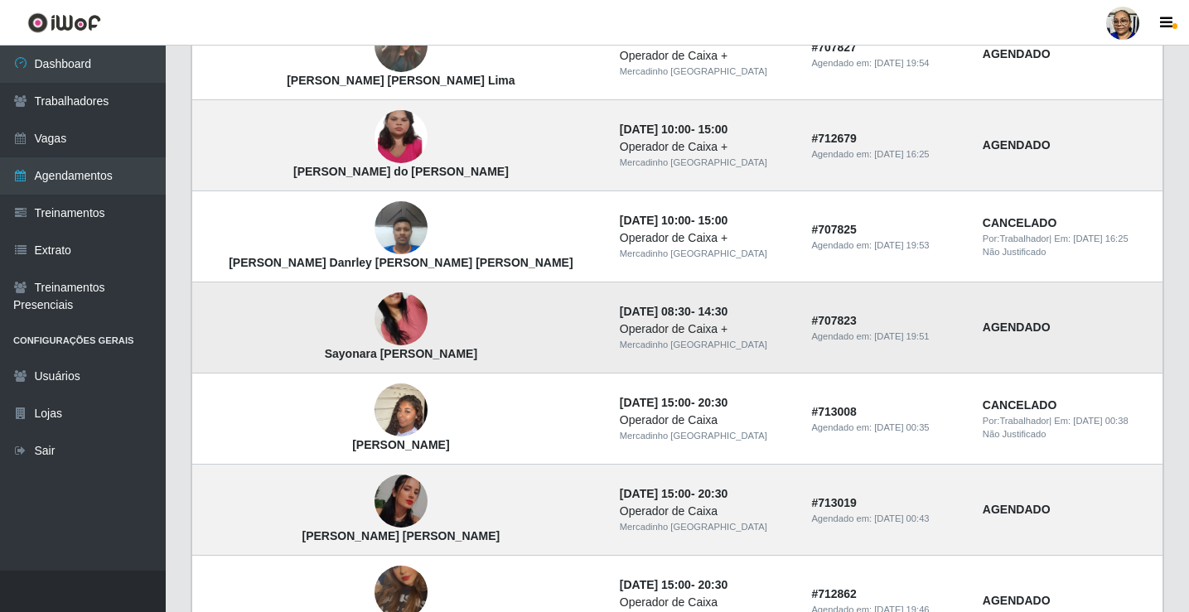
scroll to position [0, 0]
